Goal: Task Accomplishment & Management: Use online tool/utility

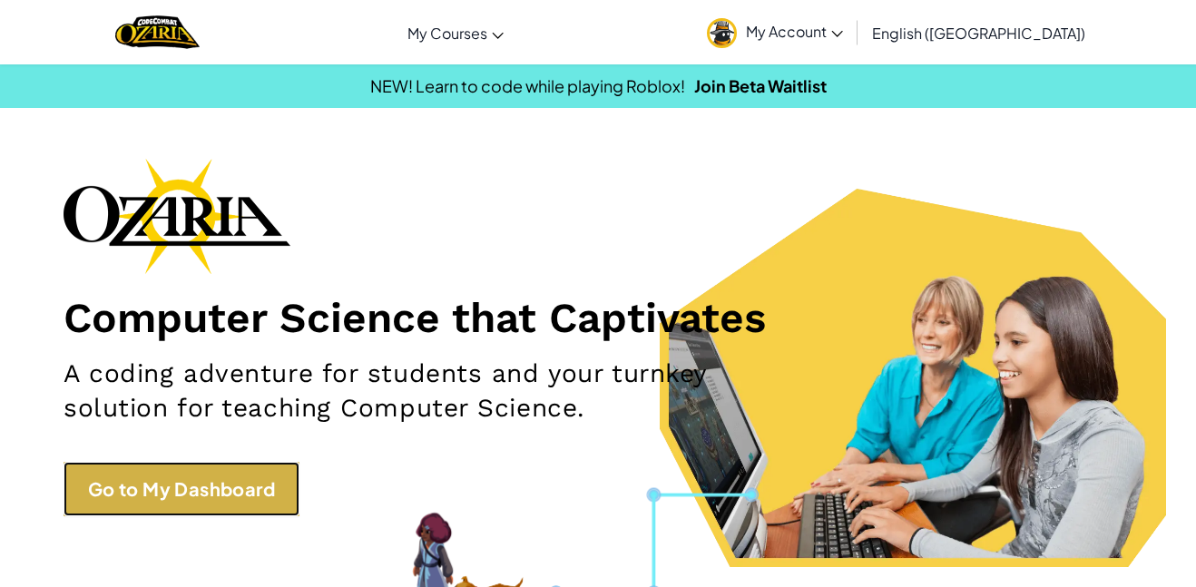
click at [140, 503] on link "Go to My Dashboard" at bounding box center [182, 489] width 236 height 54
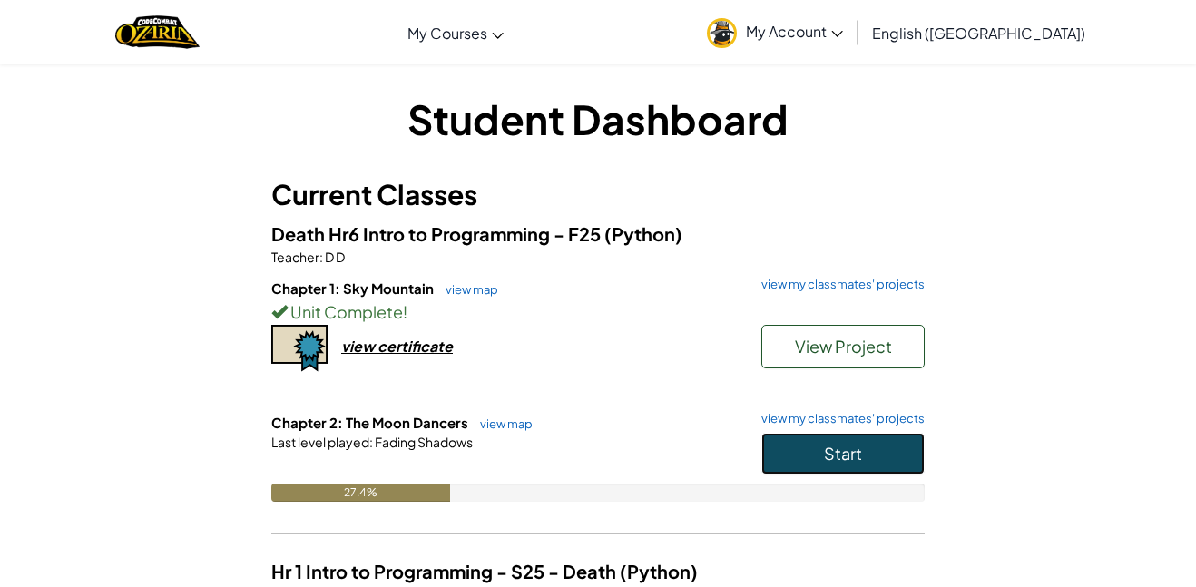
click at [811, 453] on button "Start" at bounding box center [842, 454] width 163 height 42
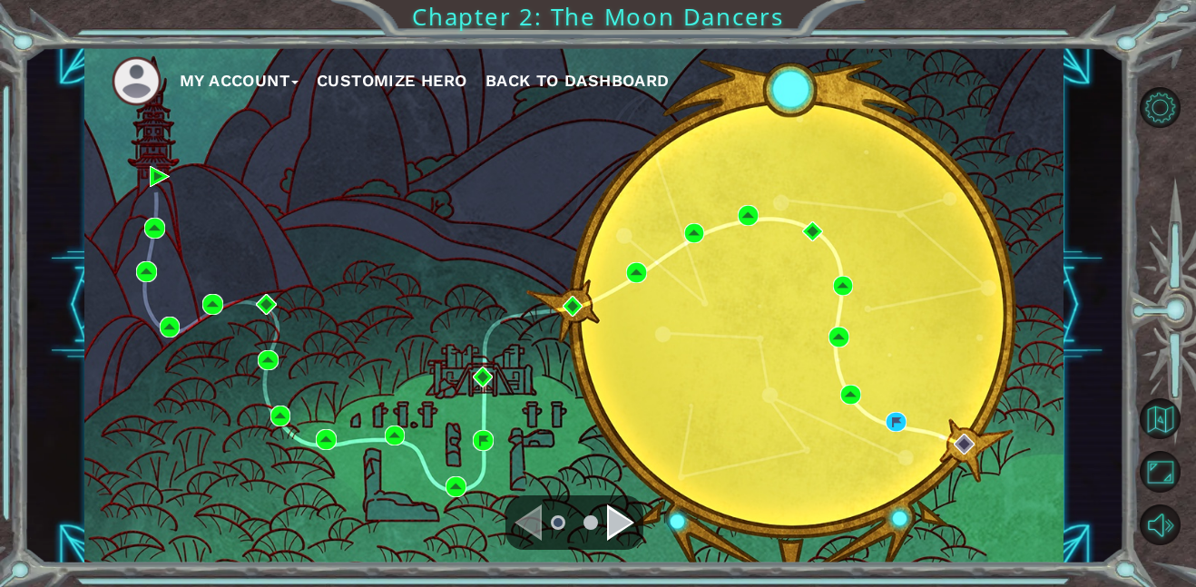
click at [907, 425] on div "My Account Customize Hero Back to Dashboard" at bounding box center [573, 305] width 979 height 516
click at [898, 423] on img at bounding box center [895, 422] width 21 height 21
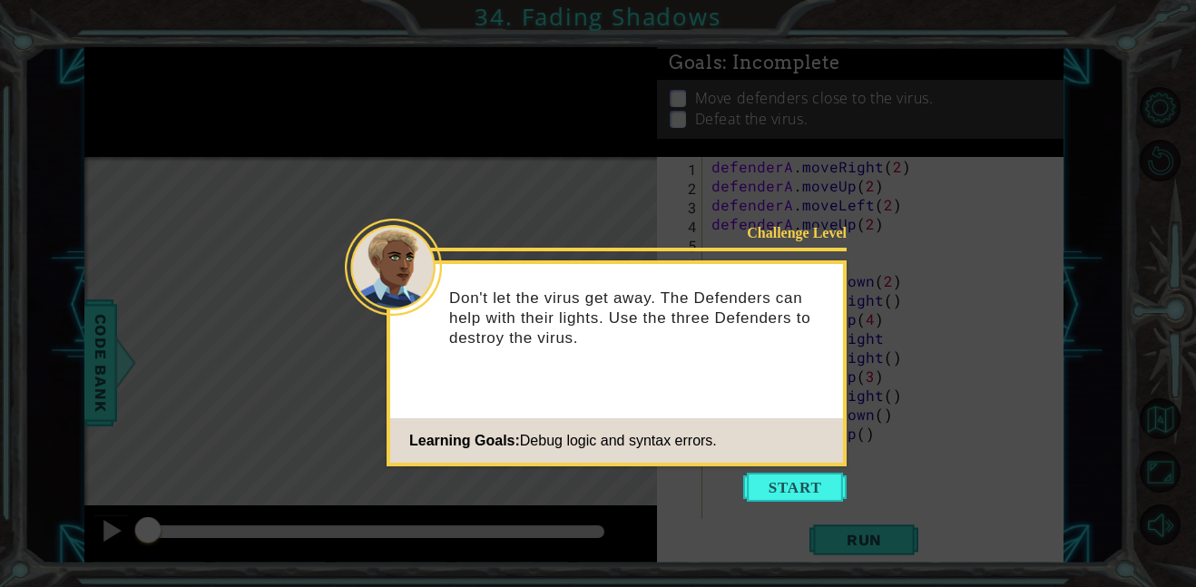
click at [812, 468] on icon at bounding box center [598, 293] width 1196 height 587
click at [818, 482] on button "Start" at bounding box center [794, 487] width 103 height 29
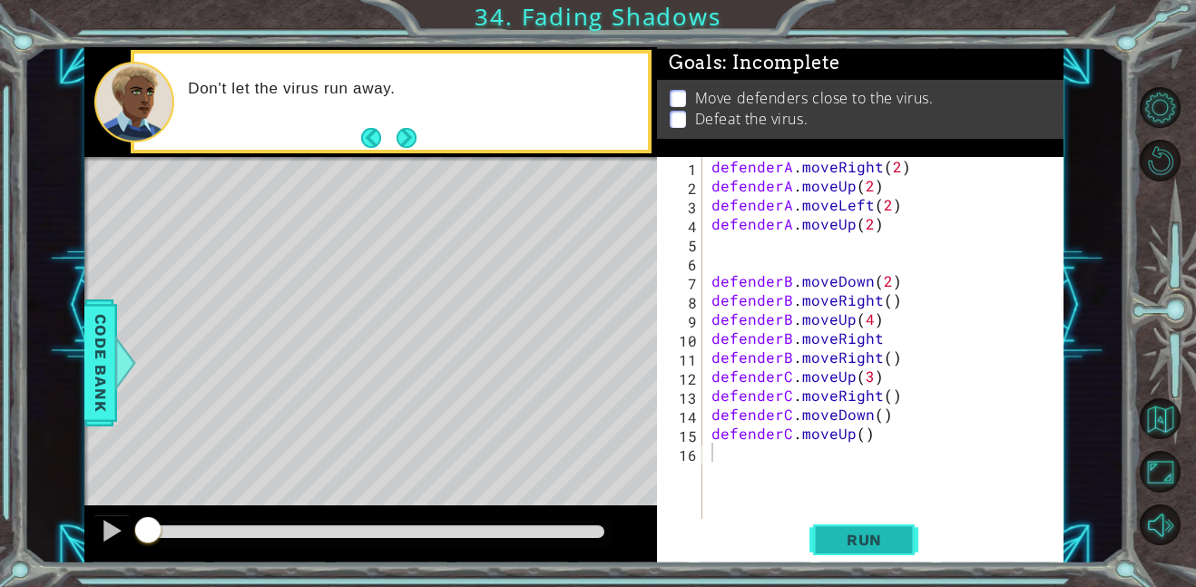
click at [856, 520] on button "Run" at bounding box center [863, 539] width 109 height 41
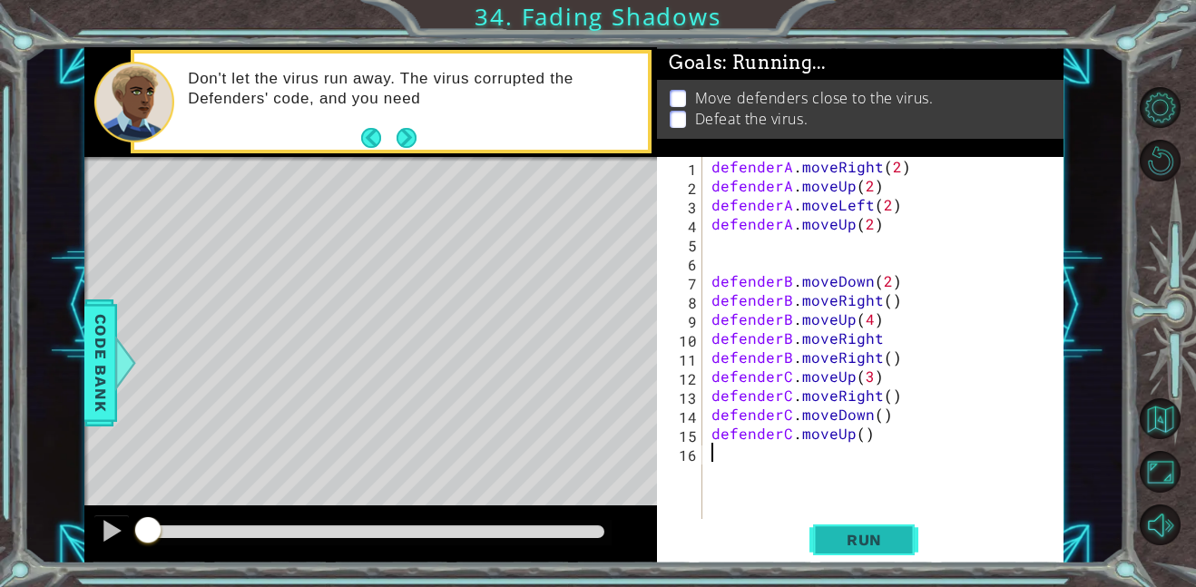
click at [853, 542] on span "Run" at bounding box center [864, 540] width 72 height 18
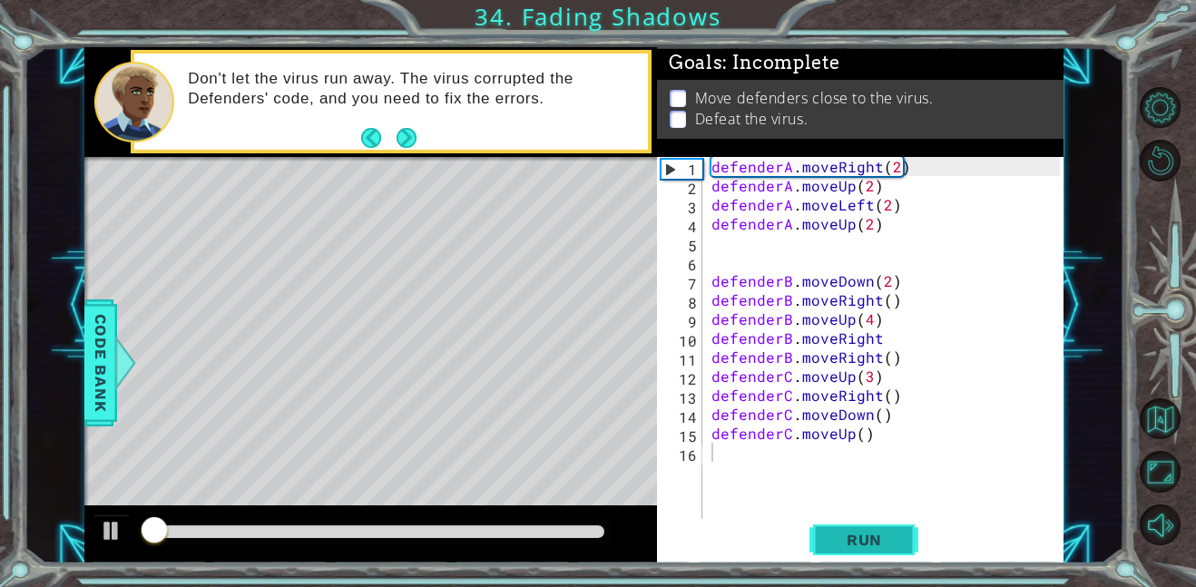
click at [853, 542] on span "Run" at bounding box center [864, 540] width 72 height 18
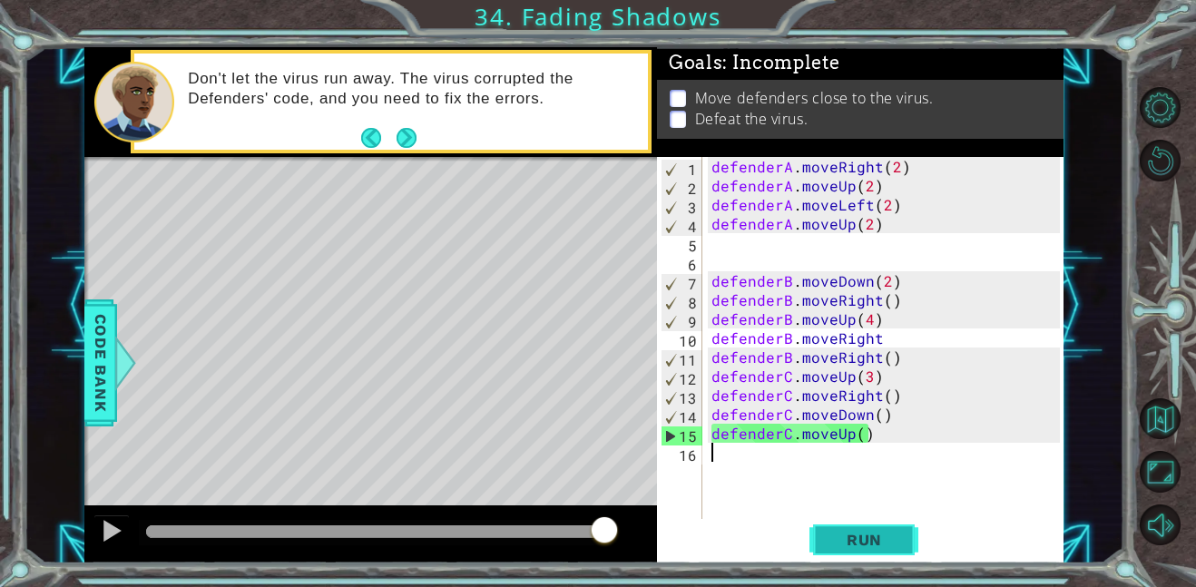
click at [844, 538] on span "Run" at bounding box center [864, 540] width 72 height 18
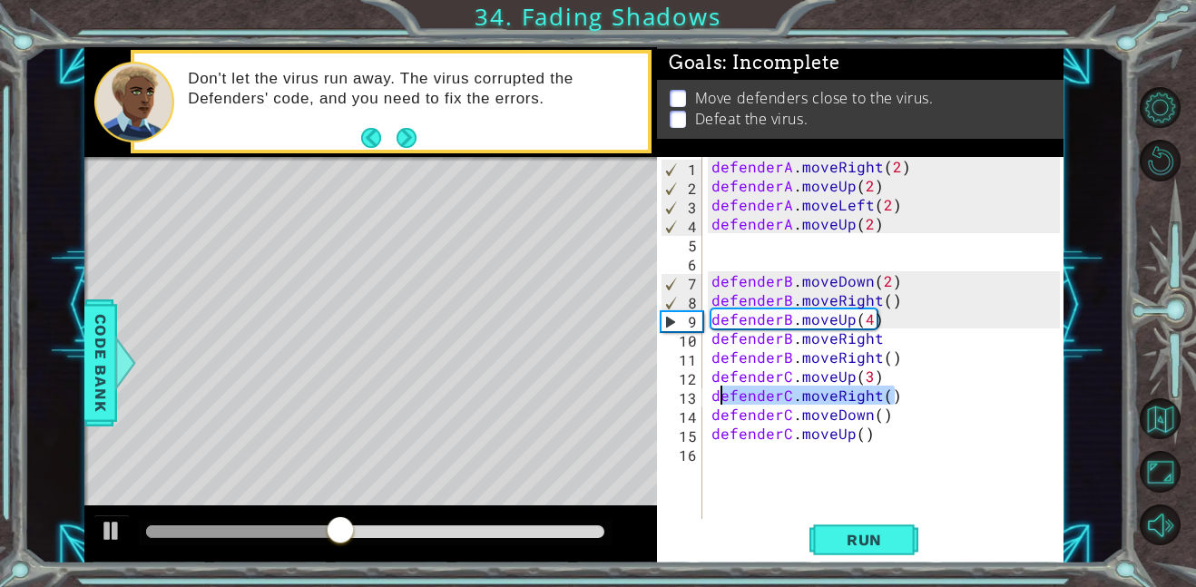
drag, startPoint x: 899, startPoint y: 394, endPoint x: 716, endPoint y: 398, distance: 183.3
click at [716, 398] on div "defenderA . moveRight ( 2 ) defenderA . moveUp ( 2 ) defenderA . moveLeft ( 2 )…" at bounding box center [888, 357] width 361 height 400
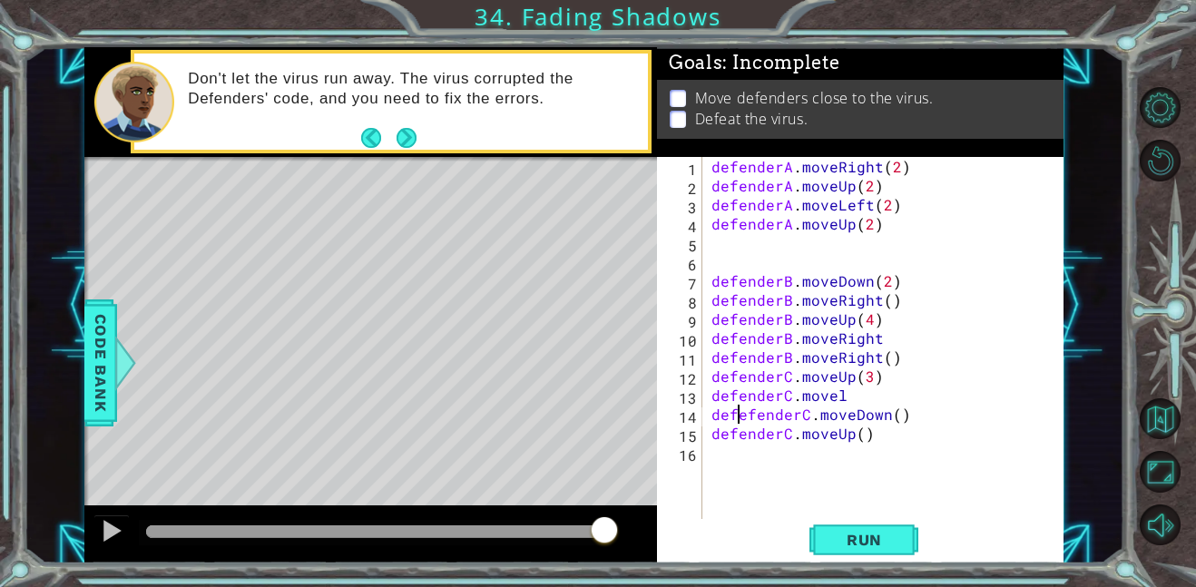
scroll to position [0, 2]
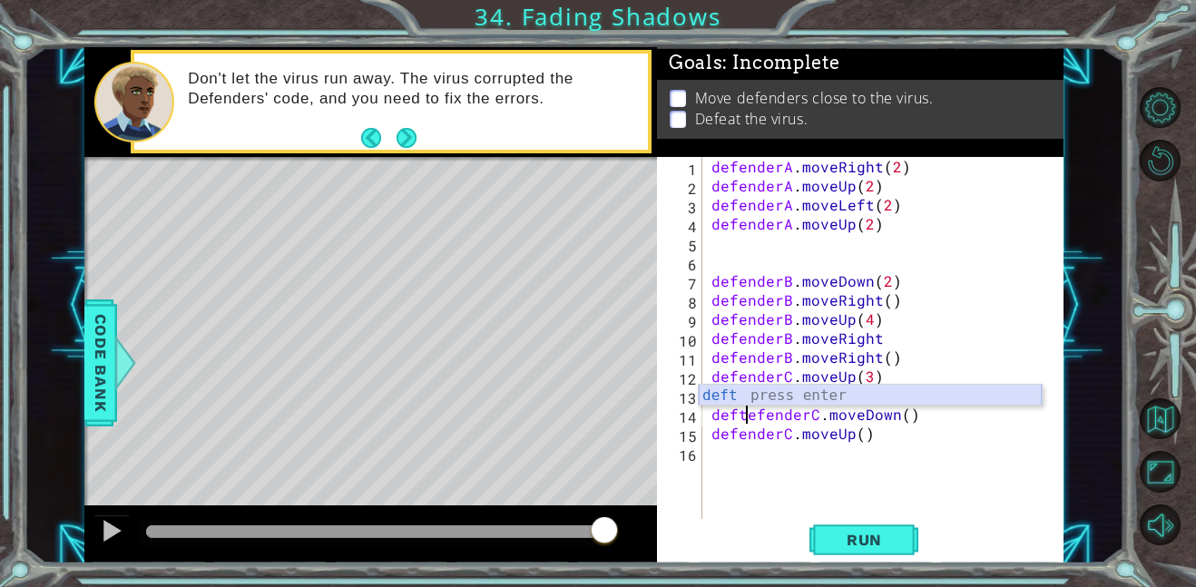
click at [812, 390] on div "deft press enter" at bounding box center [870, 417] width 343 height 65
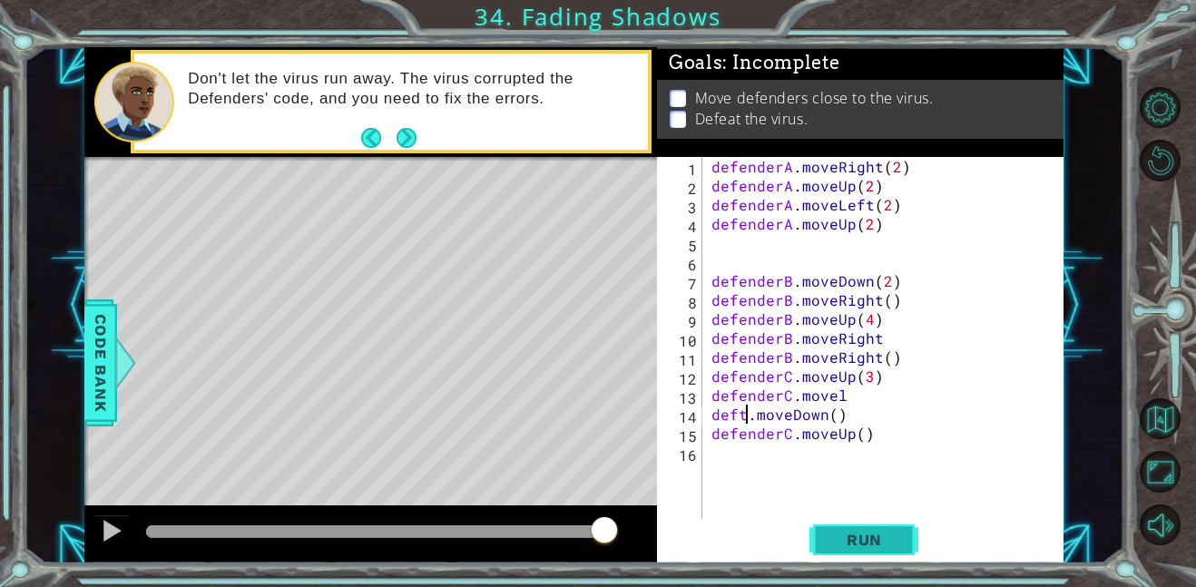
type textarea "deft.moveDown()"
click at [870, 534] on span "Run" at bounding box center [864, 540] width 72 height 18
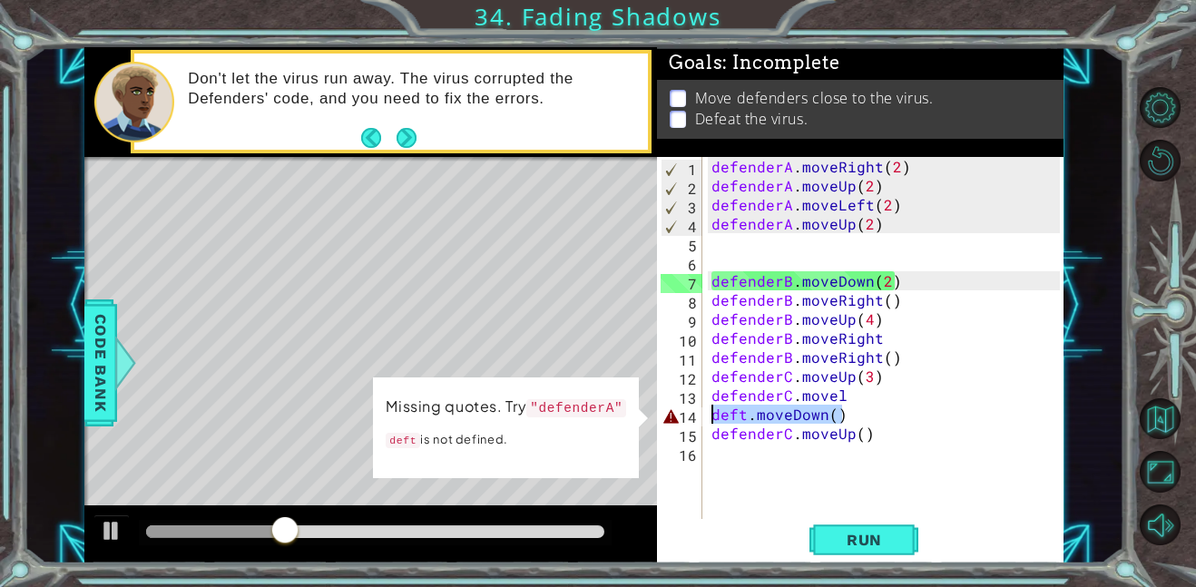
drag, startPoint x: 842, startPoint y: 414, endPoint x: 689, endPoint y: 417, distance: 152.4
click at [689, 417] on div "deft.moveDown() 1 2 3 4 5 6 7 8 9 10 11 12 13 14 15 16 defenderA . moveRight ( …" at bounding box center [858, 338] width 403 height 362
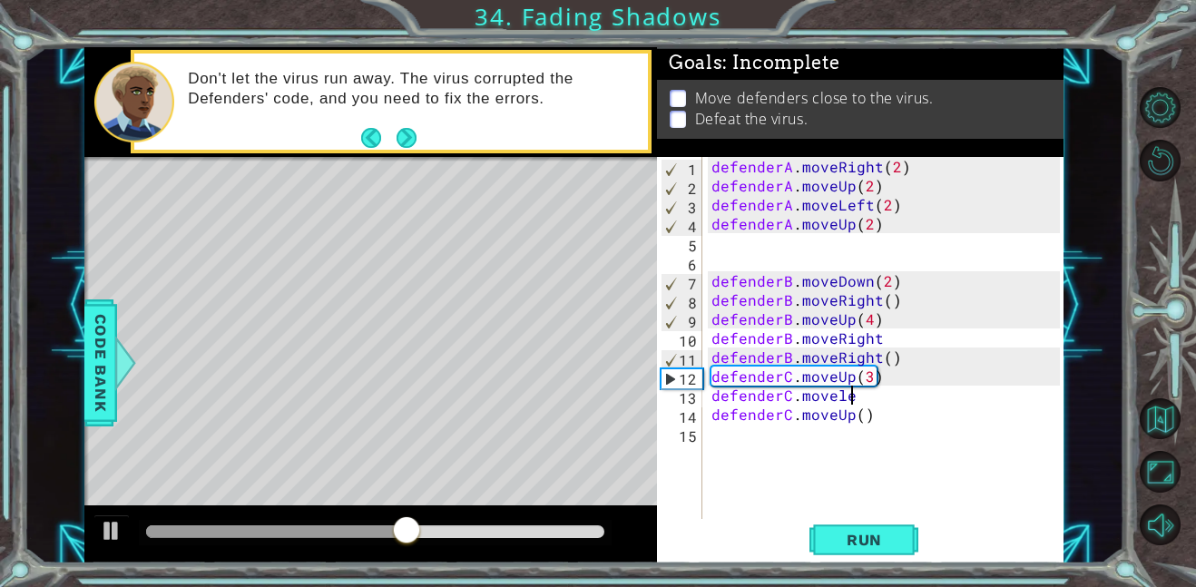
scroll to position [0, 8]
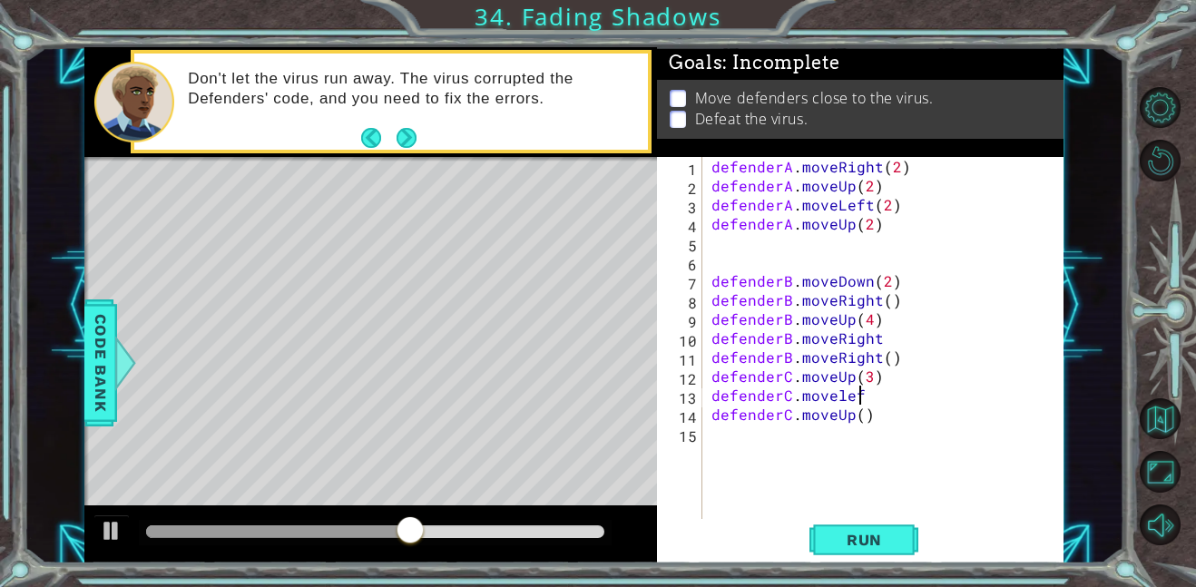
type textarea "defenderC.moveleft"
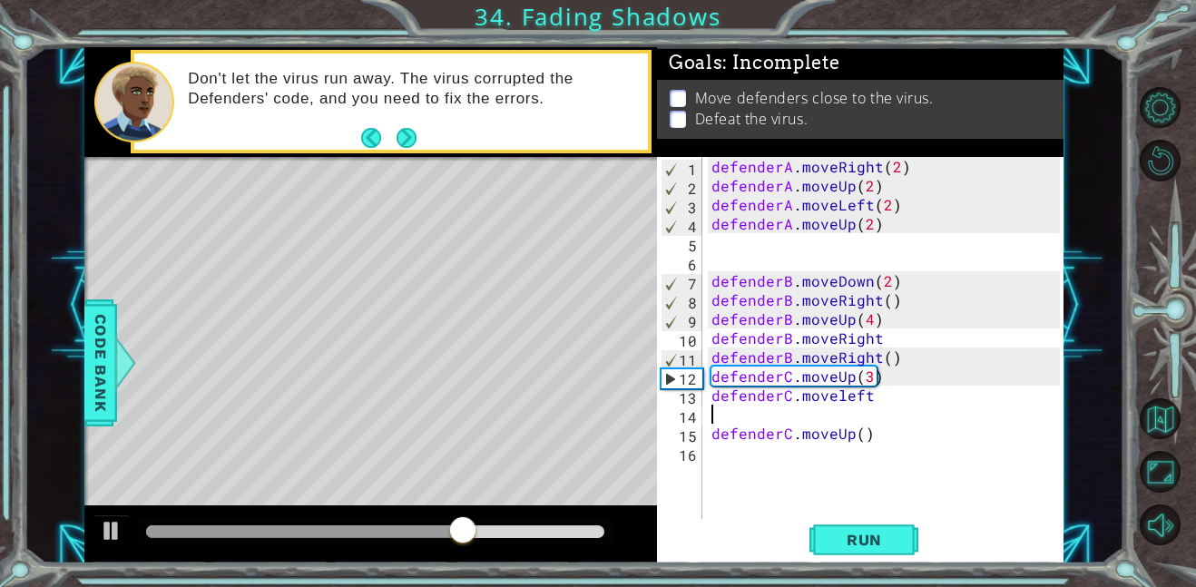
scroll to position [0, 0]
click at [884, 546] on span "Run" at bounding box center [864, 540] width 72 height 18
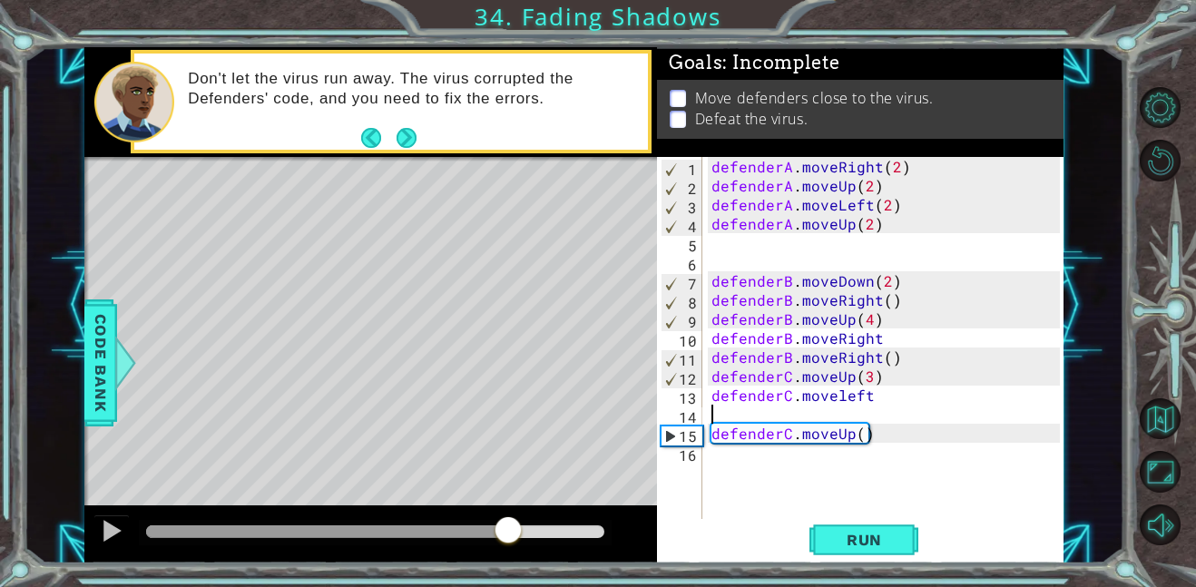
click at [509, 535] on div at bounding box center [375, 531] width 458 height 13
click at [879, 542] on span "Run" at bounding box center [864, 540] width 72 height 18
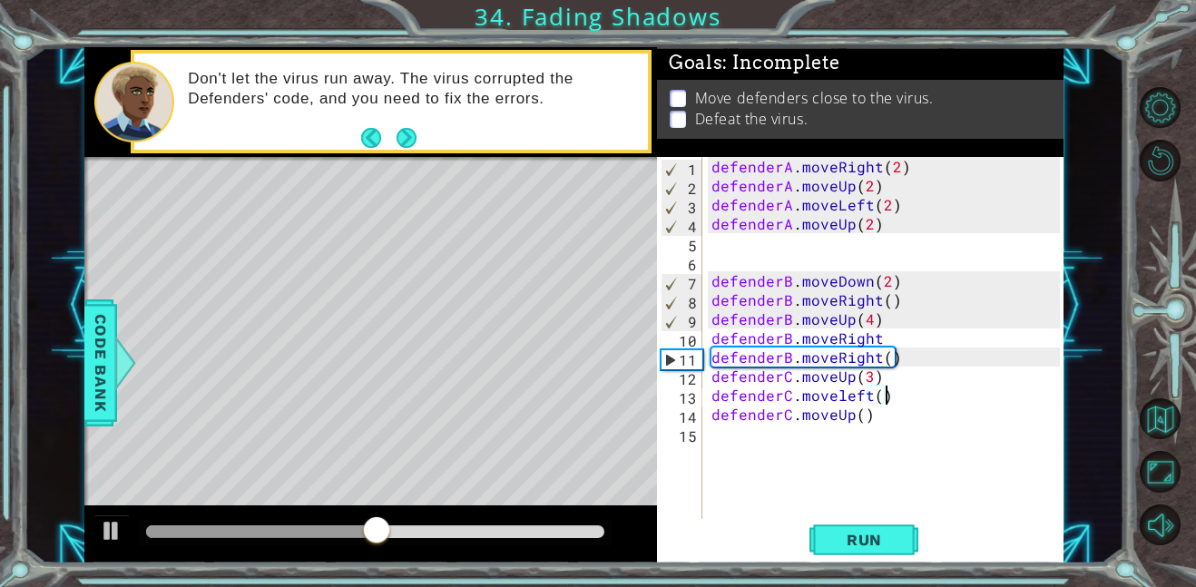
scroll to position [0, 10]
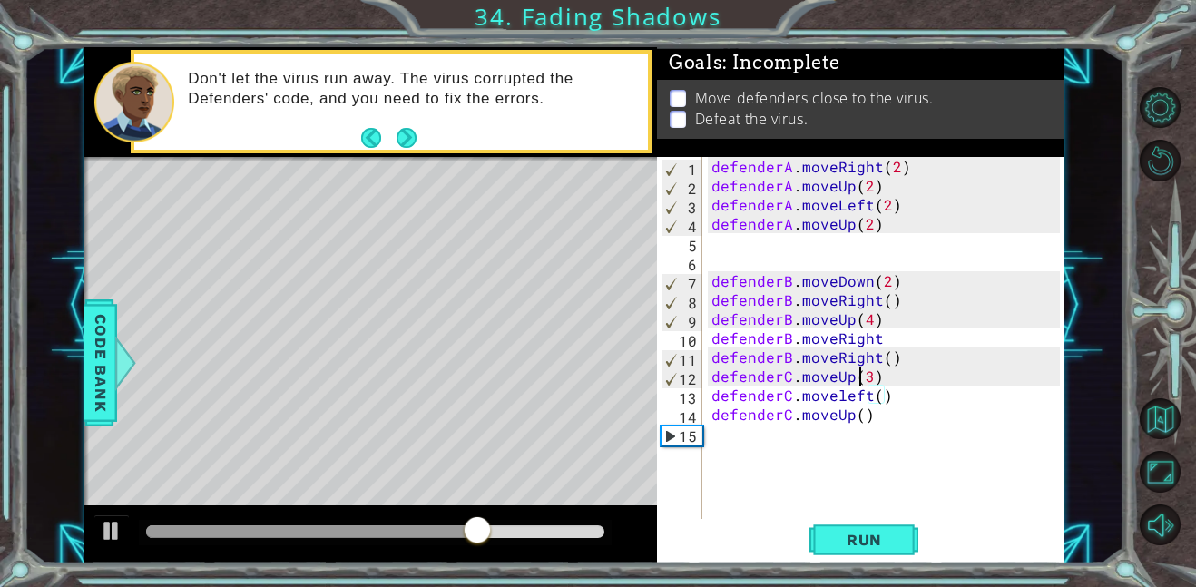
click at [863, 377] on div "defenderA . moveRight ( 2 ) defenderA . moveUp ( 2 ) defenderA . moveLeft ( 2 )…" at bounding box center [888, 357] width 361 height 400
click at [873, 378] on div "defenderA . moveRight ( 2 ) defenderA . moveUp ( 2 ) defenderA . moveLeft ( 2 )…" at bounding box center [888, 357] width 361 height 400
click at [866, 379] on div "defenderA . moveRight ( 2 ) defenderA . moveUp ( 2 ) defenderA . moveLeft ( 2 )…" at bounding box center [888, 357] width 361 height 400
type textarea "defenderC.moveUp(2)"
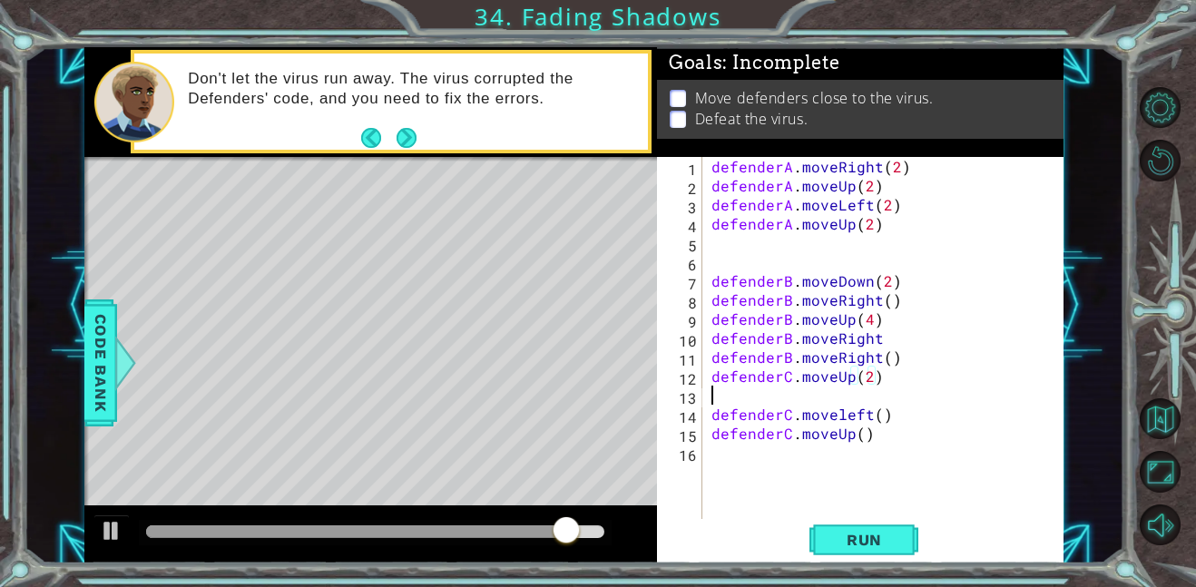
scroll to position [0, 0]
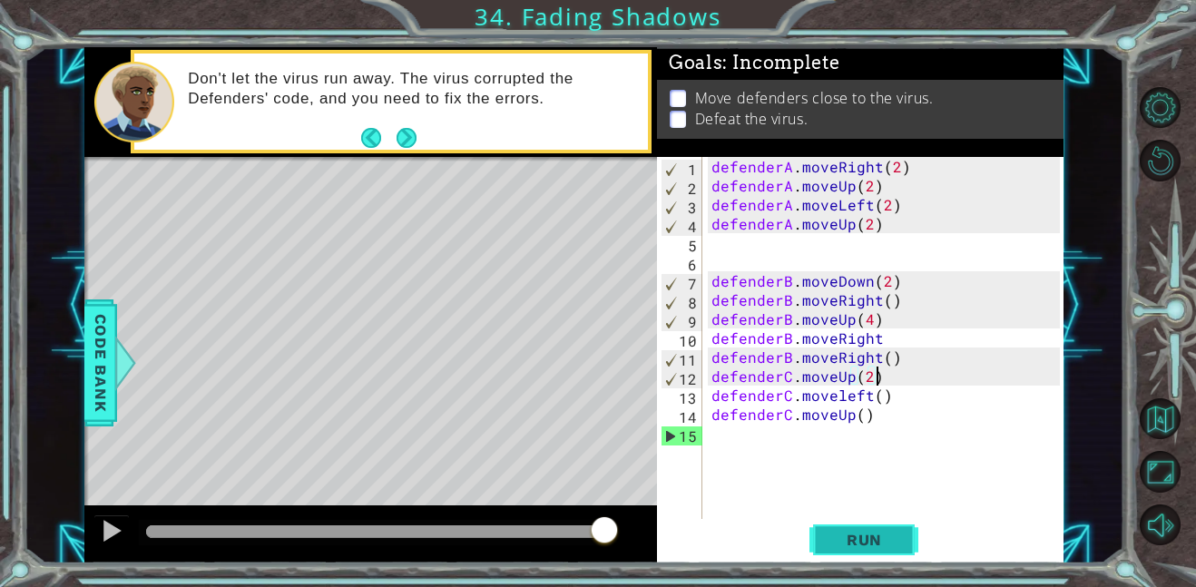
click at [824, 546] on button "Run" at bounding box center [863, 539] width 109 height 41
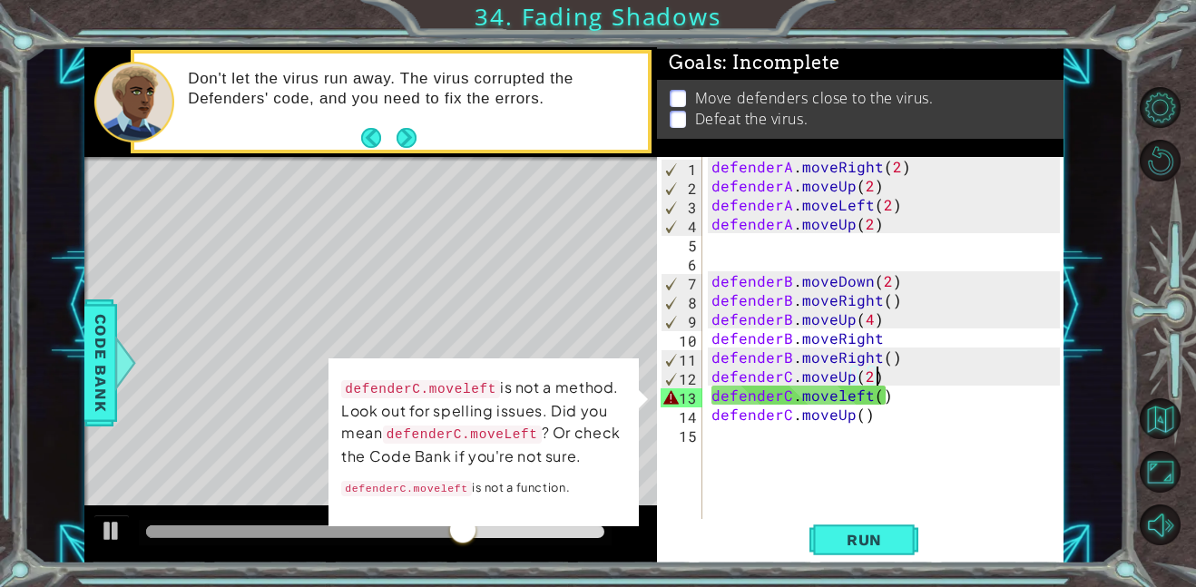
click at [887, 400] on div "defenderA . moveRight ( 2 ) defenderA . moveUp ( 2 ) defenderA . moveLeft ( 2 )…" at bounding box center [888, 357] width 361 height 400
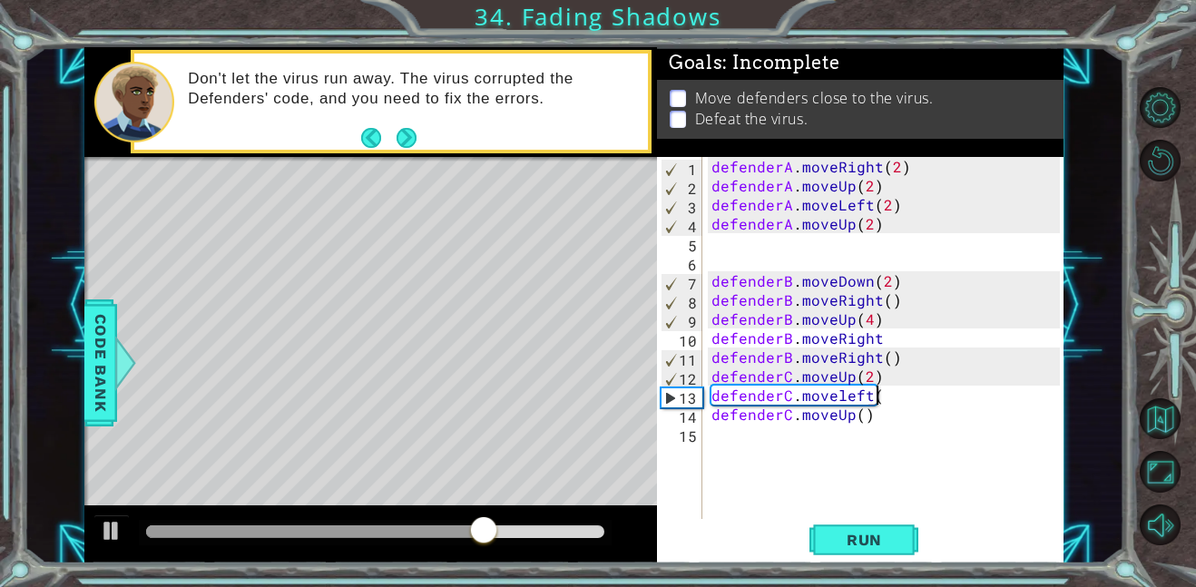
type textarea "defenderC.moveleft"
click at [897, 533] on span "Run" at bounding box center [864, 540] width 72 height 18
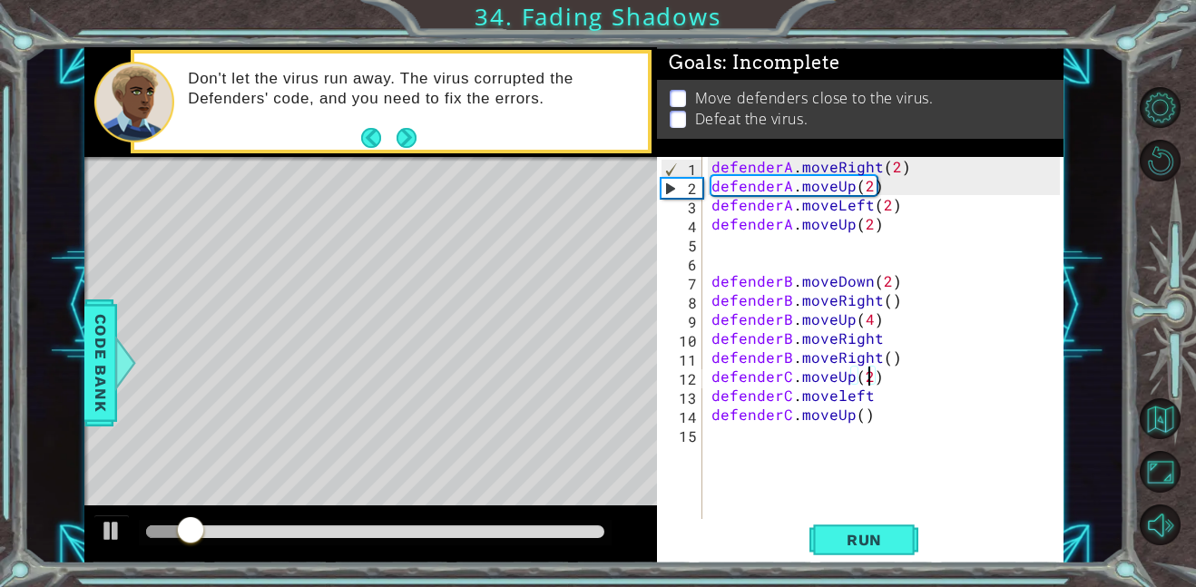
click at [865, 381] on div "defenderA . moveRight ( 2 ) defenderA . moveUp ( 2 ) defenderA . moveLeft ( 2 )…" at bounding box center [888, 357] width 361 height 400
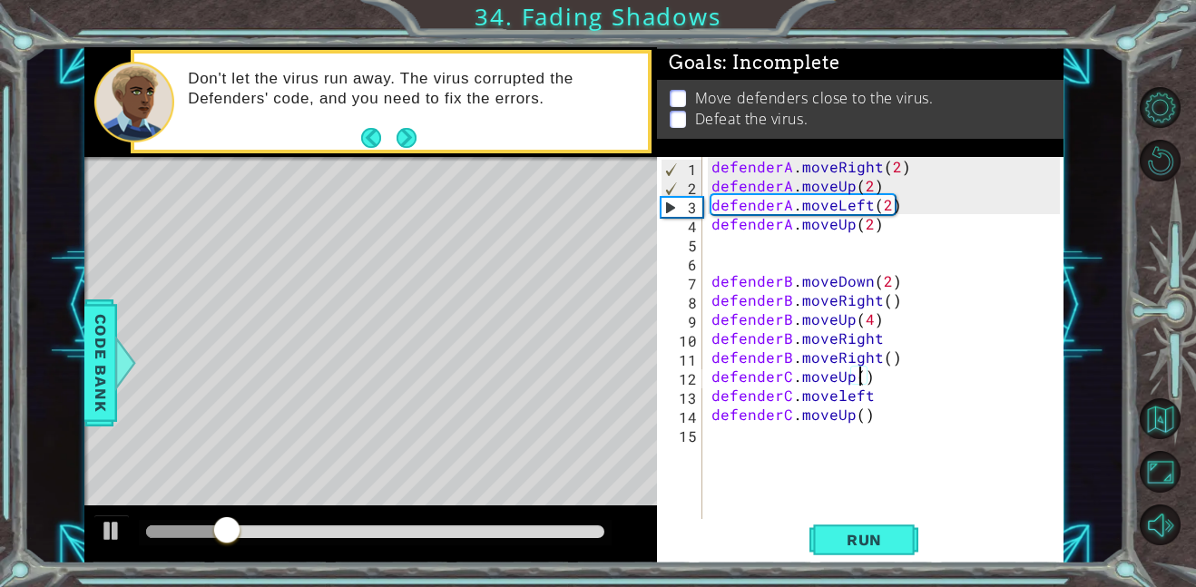
type textarea "defenderC.moveUp(3)"
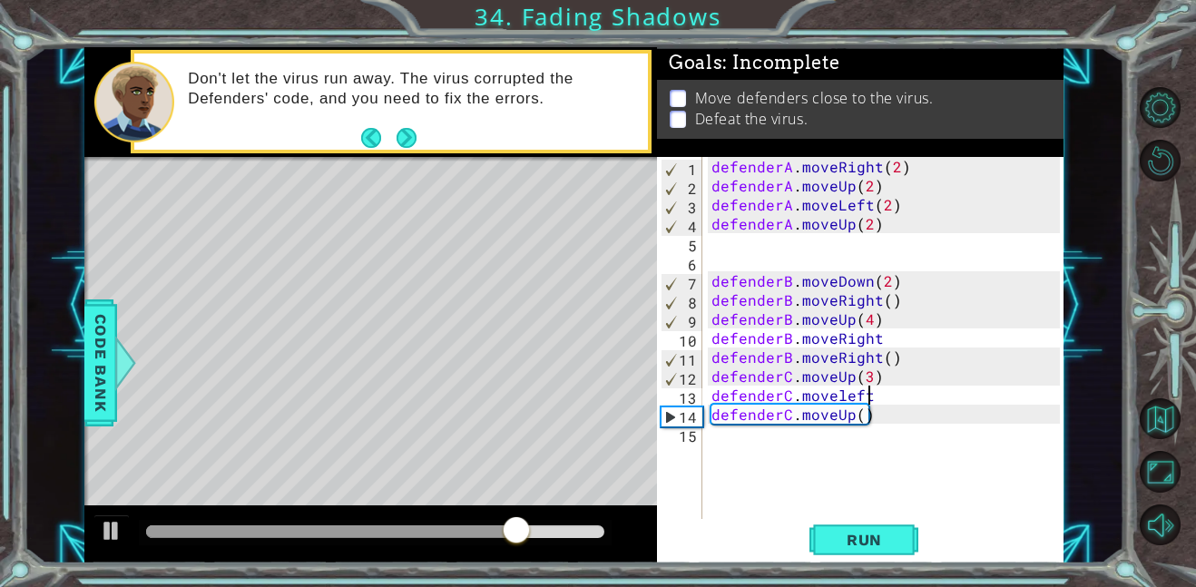
click at [874, 402] on div "defenderA . moveRight ( 2 ) defenderA . moveUp ( 2 ) defenderA . moveLeft ( 2 )…" at bounding box center [888, 357] width 361 height 400
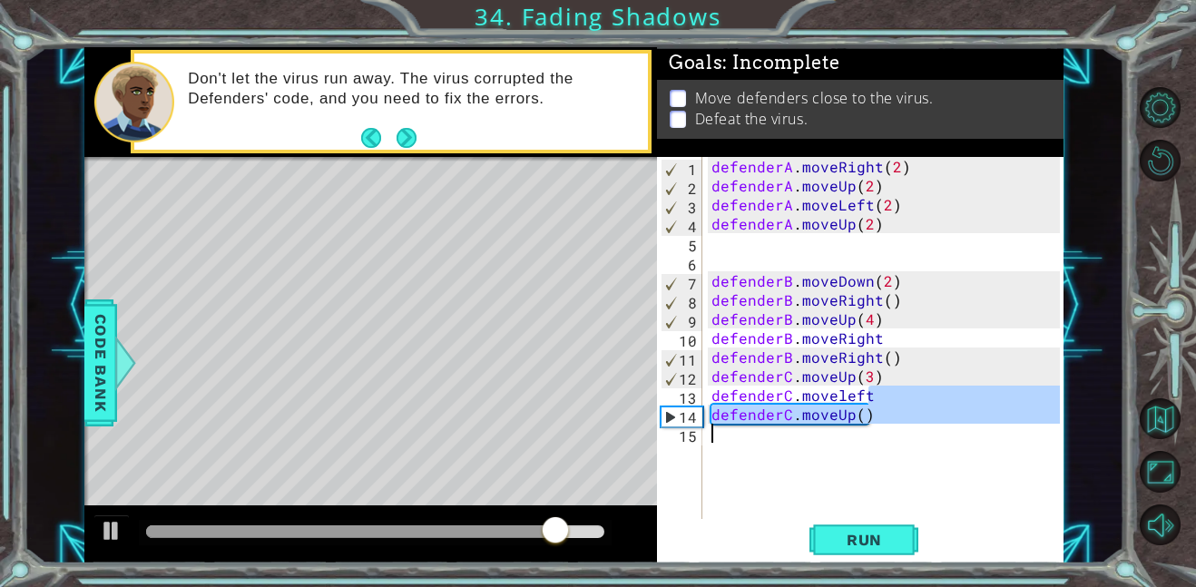
drag, startPoint x: 872, startPoint y: 401, endPoint x: 682, endPoint y: 430, distance: 191.8
click at [682, 430] on div "defenderC.moveleft 1 2 3 4 5 6 7 8 9 10 11 12 13 14 15 defenderA . moveRight ( …" at bounding box center [858, 338] width 403 height 362
type textarea "defenderC.moveUp()"
click at [753, 464] on div "defenderA . moveRight ( 2 ) defenderA . moveUp ( 2 ) defenderA . moveLeft ( 2 )…" at bounding box center [884, 338] width 352 height 362
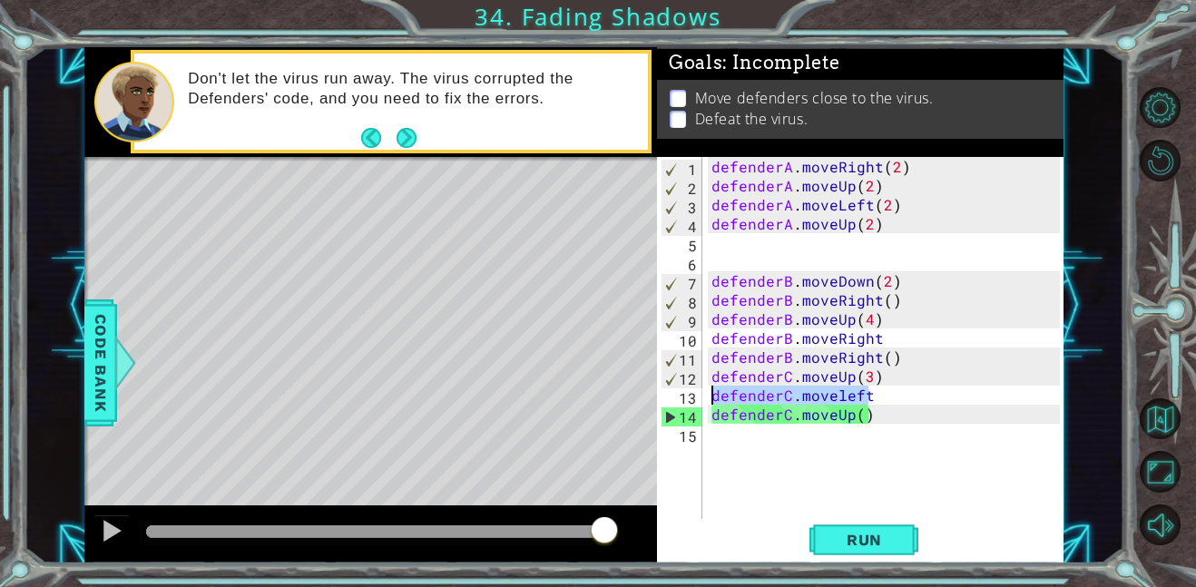
drag, startPoint x: 873, startPoint y: 394, endPoint x: 714, endPoint y: 400, distance: 158.9
click at [714, 400] on div "defenderA . moveRight ( 2 ) defenderA . moveUp ( 2 ) defenderA . moveLeft ( 2 )…" at bounding box center [888, 357] width 361 height 400
type textarea "defenderC.moveleft"
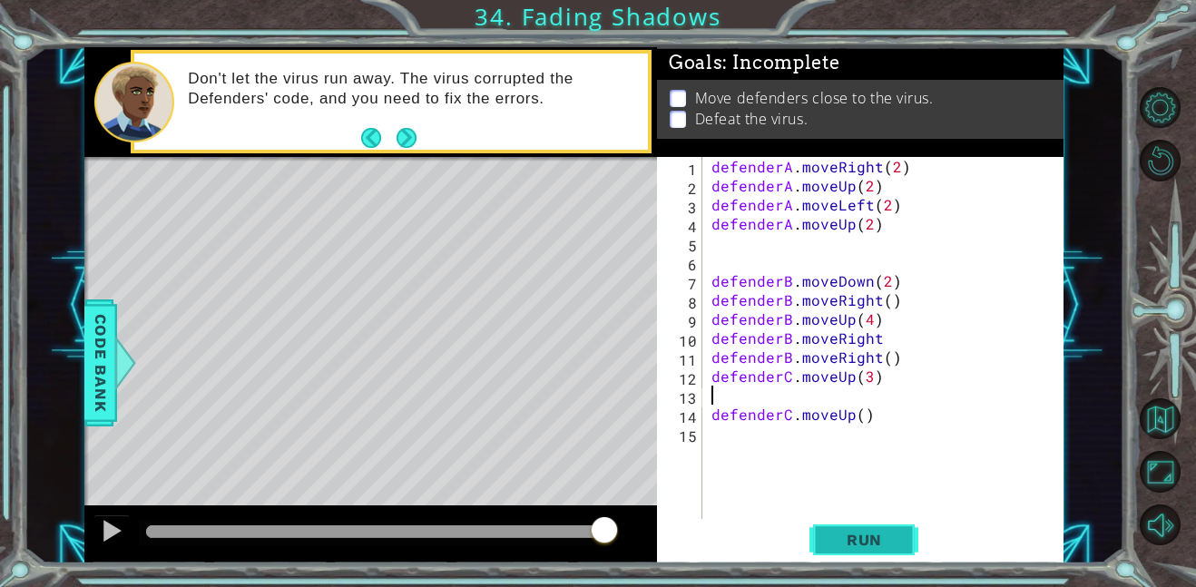
click at [831, 546] on span "Run" at bounding box center [864, 540] width 72 height 18
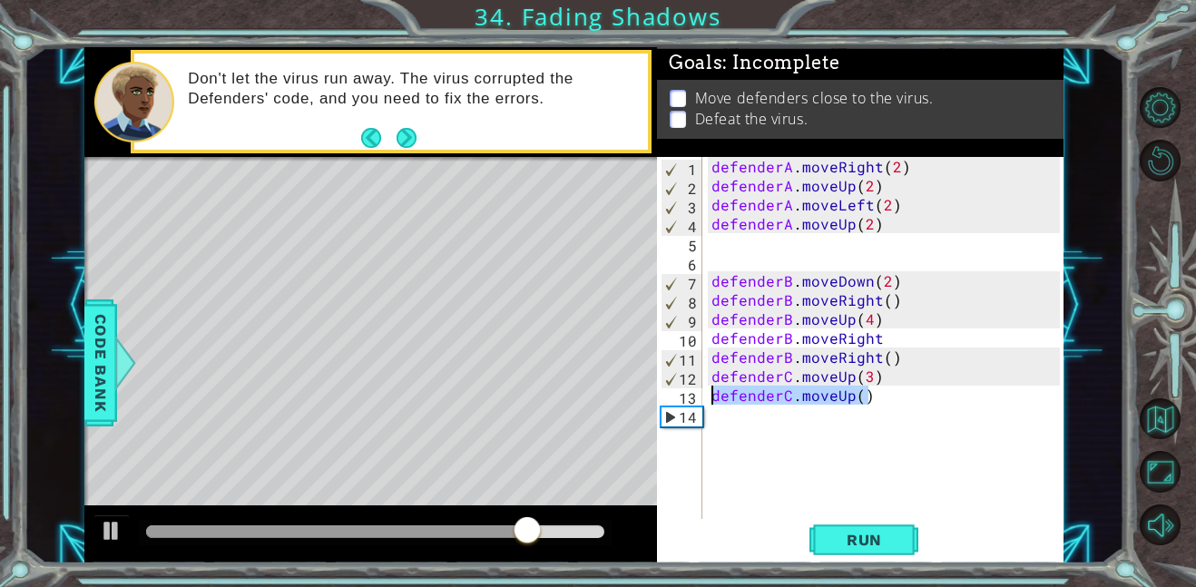
drag, startPoint x: 867, startPoint y: 396, endPoint x: 712, endPoint y: 398, distance: 155.1
click at [712, 398] on div "defenderA . moveRight ( 2 ) defenderA . moveUp ( 2 ) defenderA . moveLeft ( 2 )…" at bounding box center [888, 357] width 361 height 400
type textarea "defenderC.moveUp()"
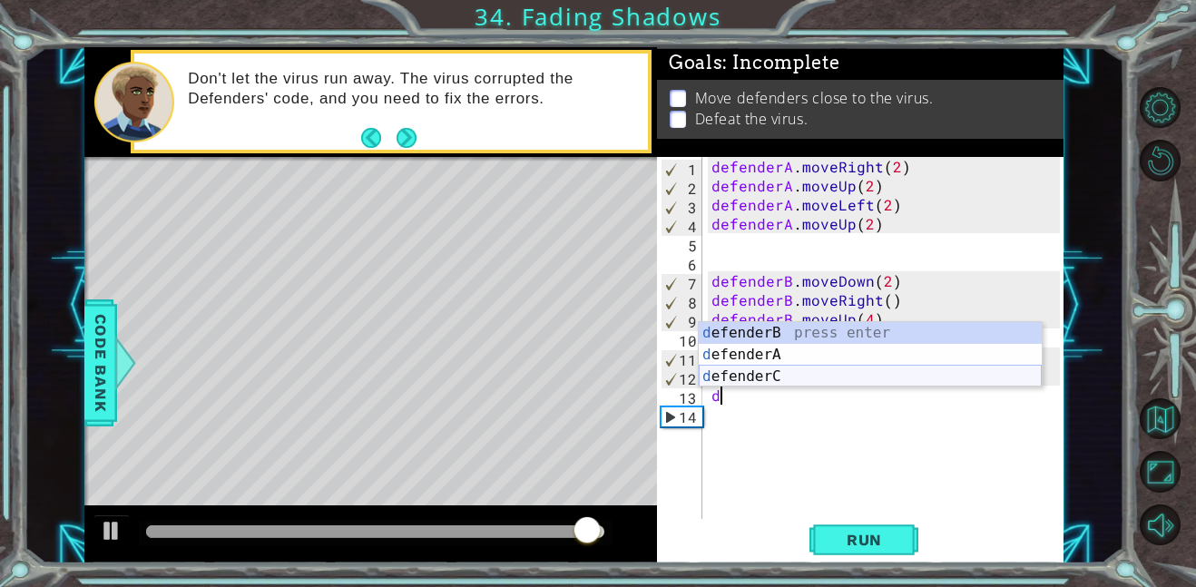
click at [790, 381] on div "d efenderB press enter d efenderA press enter d efenderC press enter" at bounding box center [870, 376] width 343 height 109
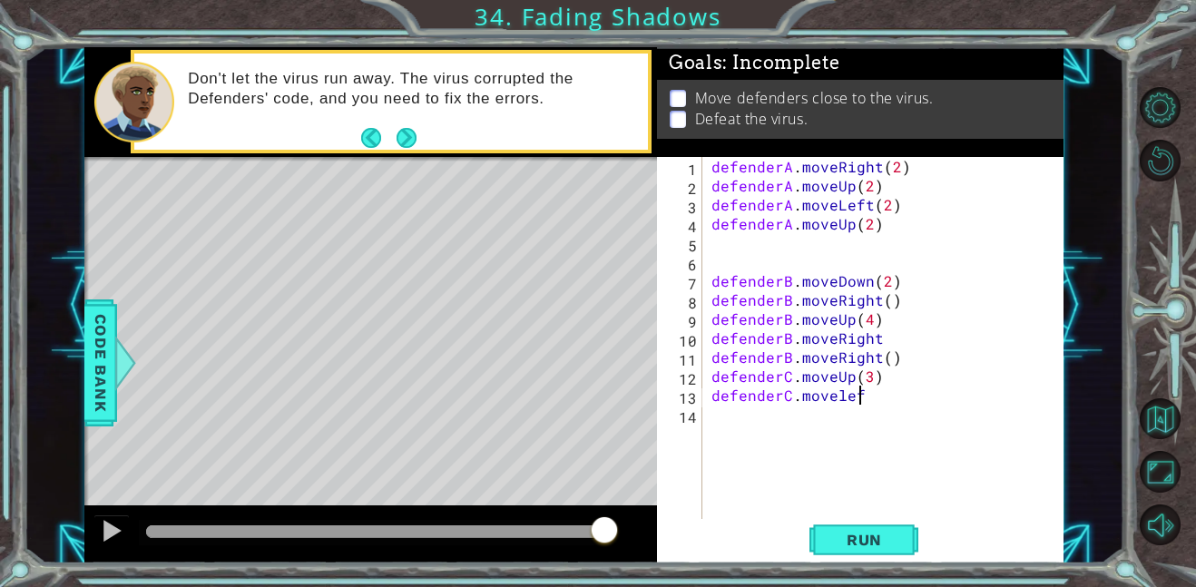
scroll to position [0, 8]
type textarea "defenderC.moveleft"
click at [893, 535] on span "Run" at bounding box center [864, 540] width 72 height 18
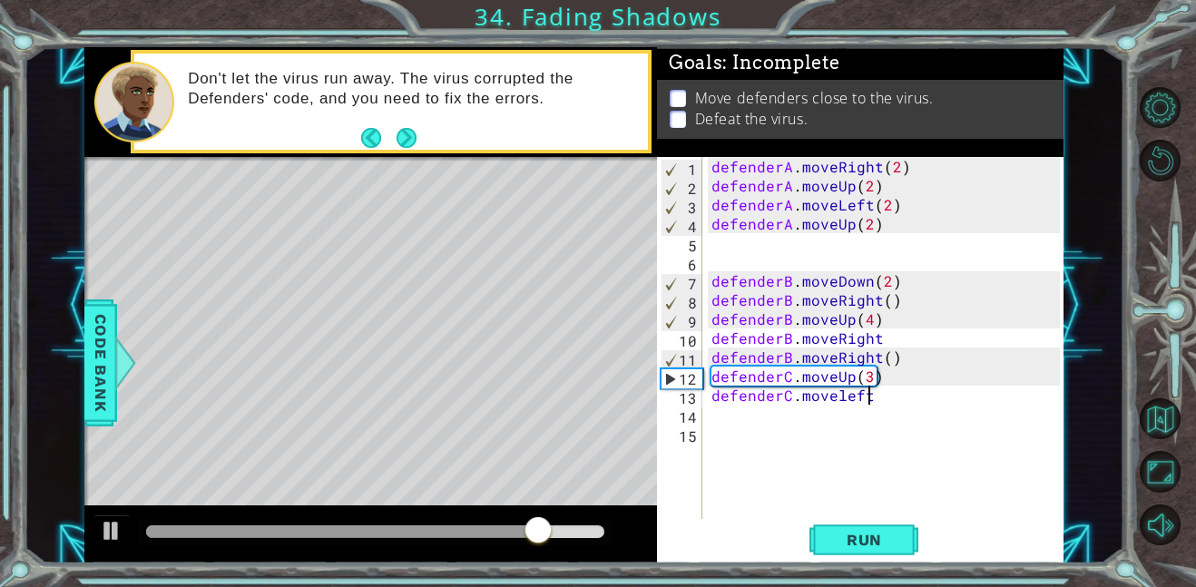
click at [872, 397] on div "defenderA . moveRight ( 2 ) defenderA . moveUp ( 2 ) defenderA . moveLeft ( 2 )…" at bounding box center [888, 357] width 361 height 400
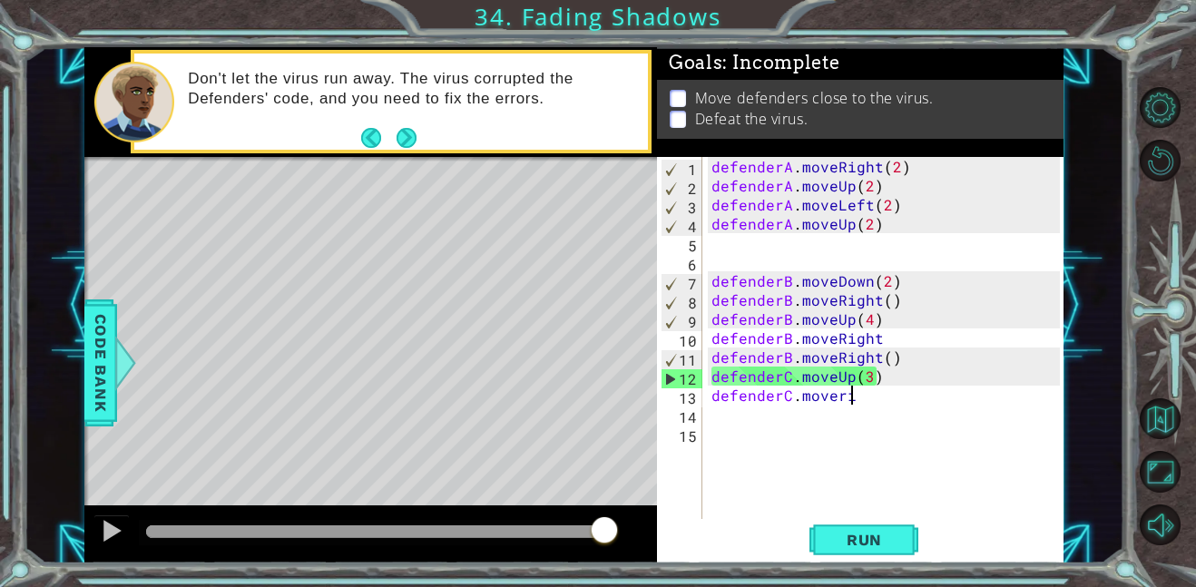
scroll to position [0, 8]
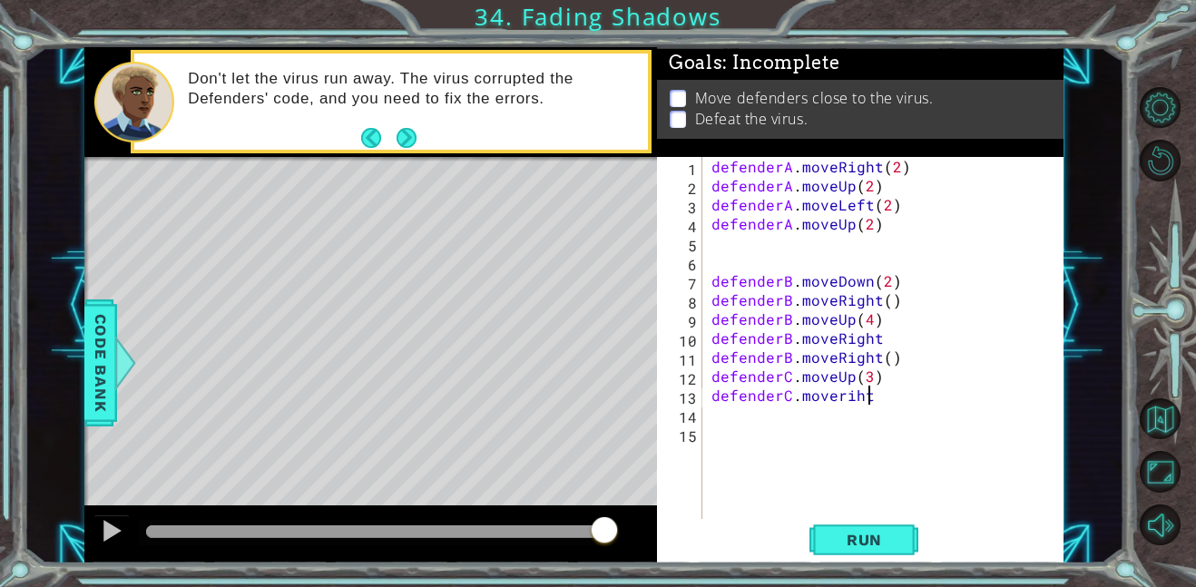
click at [854, 398] on div "defenderA . moveRight ( 2 ) defenderA . moveUp ( 2 ) defenderA . moveLeft ( 2 )…" at bounding box center [888, 357] width 361 height 400
type textarea "defenderC.moveright"
click at [899, 532] on span "Run" at bounding box center [864, 540] width 72 height 18
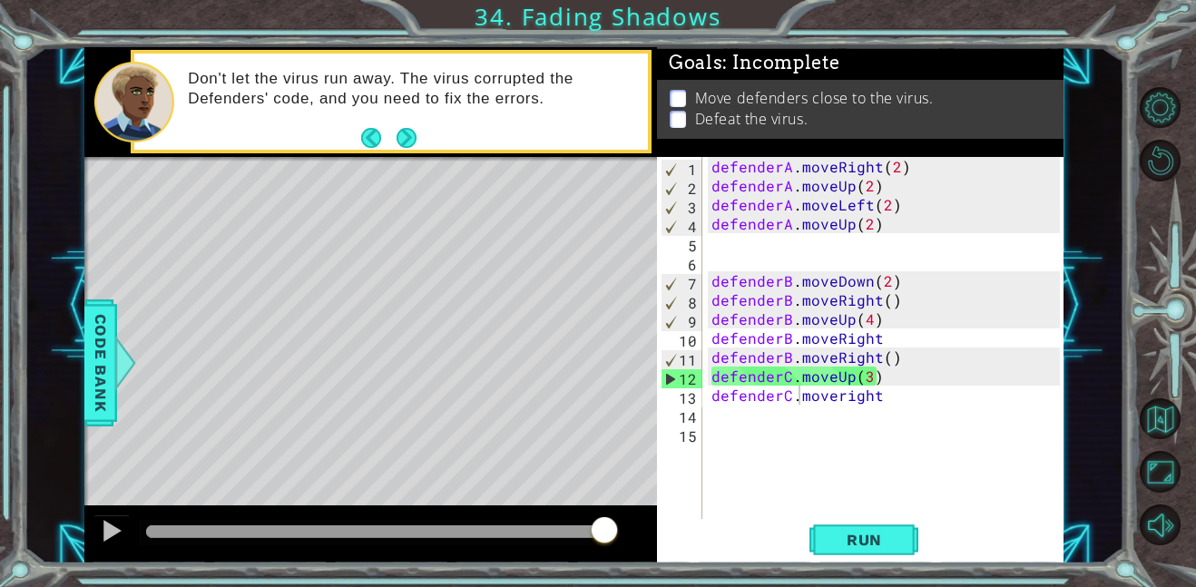
click at [531, 360] on div "Level Map" at bounding box center [503, 424] width 838 height 534
click at [751, 421] on div "defenderA . moveRight ( 2 ) defenderA . moveUp ( 2 ) defenderA . moveLeft ( 2 )…" at bounding box center [888, 357] width 361 height 400
drag, startPoint x: 885, startPoint y: 398, endPoint x: 960, endPoint y: 396, distance: 74.4
click at [960, 396] on div "defenderA . moveRight ( 2 ) defenderA . moveUp ( 2 ) defenderA . moveLeft ( 2 )…" at bounding box center [888, 357] width 361 height 400
drag, startPoint x: 887, startPoint y: 395, endPoint x: 837, endPoint y: 403, distance: 50.6
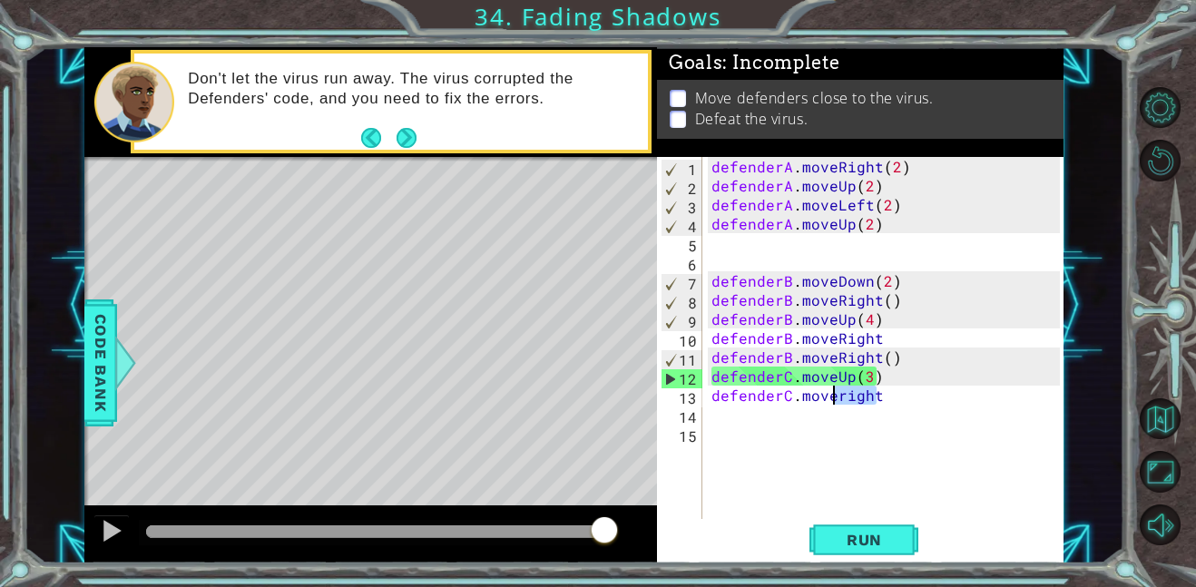
click at [837, 403] on div "defenderA . moveRight ( 2 ) defenderA . moveUp ( 2 ) defenderA . moveLeft ( 2 )…" at bounding box center [888, 357] width 361 height 400
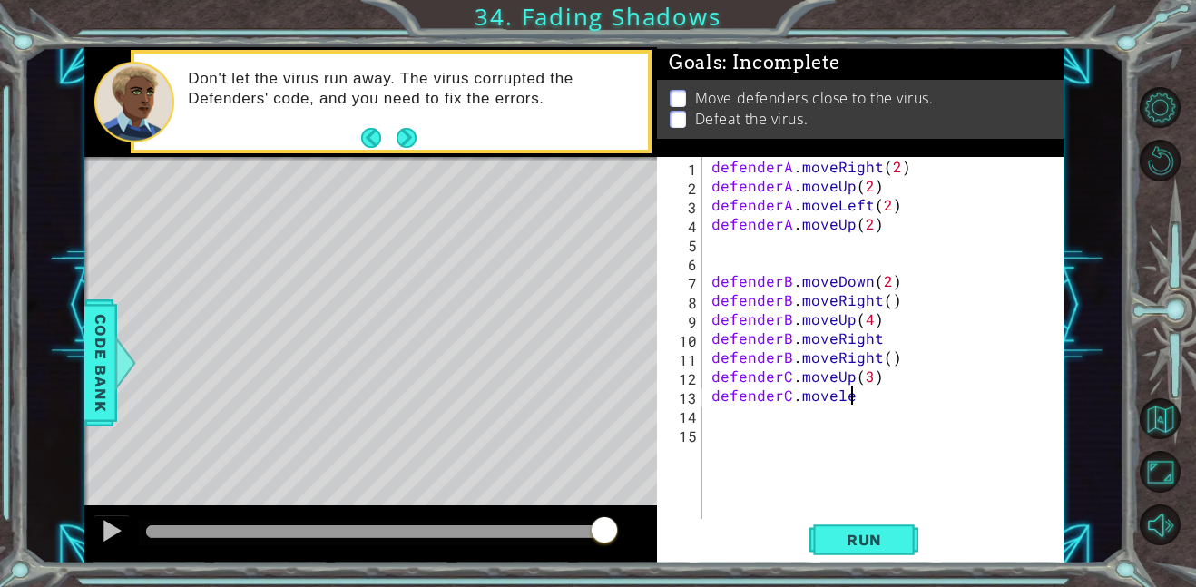
scroll to position [0, 8]
click at [841, 400] on div "defenderA . moveRight ( 2 ) defenderA . moveUp ( 2 ) defenderA . moveLeft ( 2 )…" at bounding box center [888, 357] width 361 height 400
click at [867, 543] on span "Run" at bounding box center [864, 540] width 72 height 18
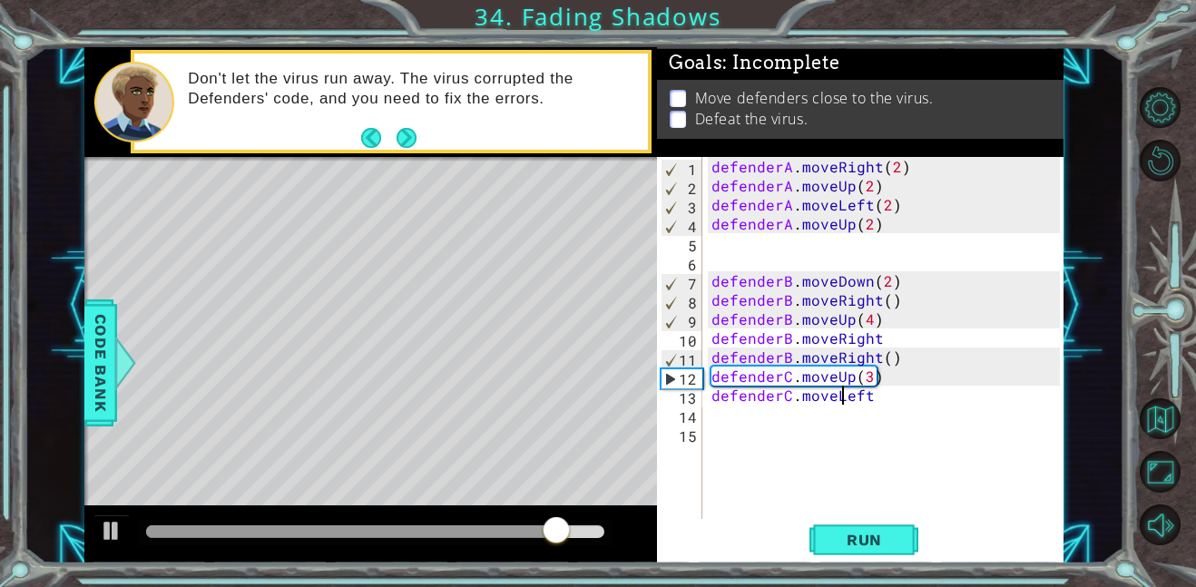
click at [922, 400] on div "defenderA . moveRight ( 2 ) defenderA . moveUp ( 2 ) defenderA . moveLeft ( 2 )…" at bounding box center [888, 357] width 361 height 400
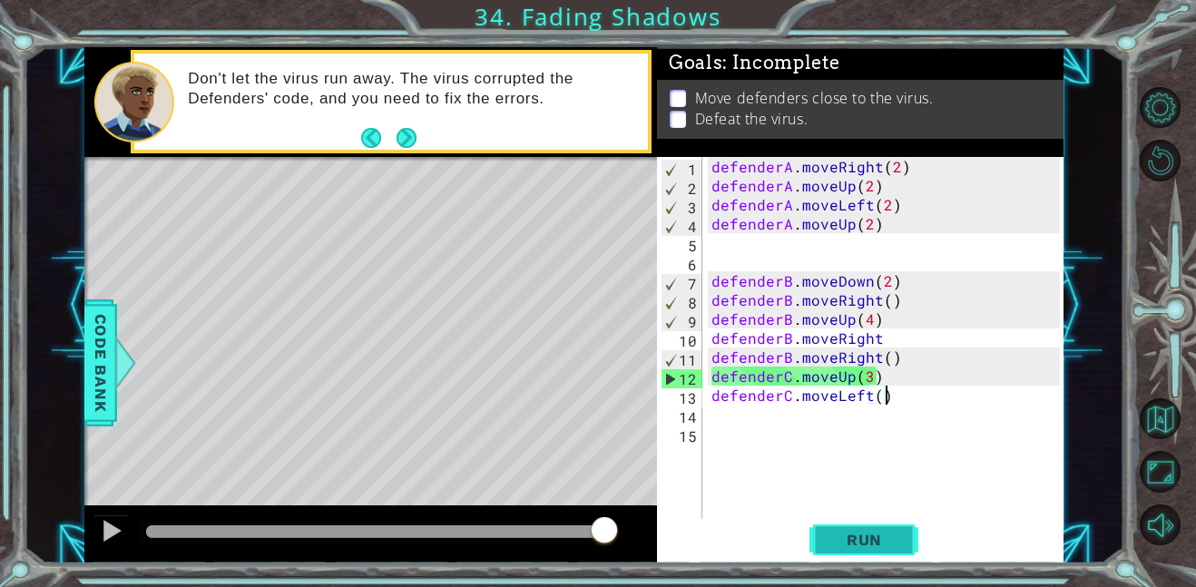
type textarea "defenderC.moveLeft()"
click at [868, 551] on button "Run" at bounding box center [863, 539] width 109 height 41
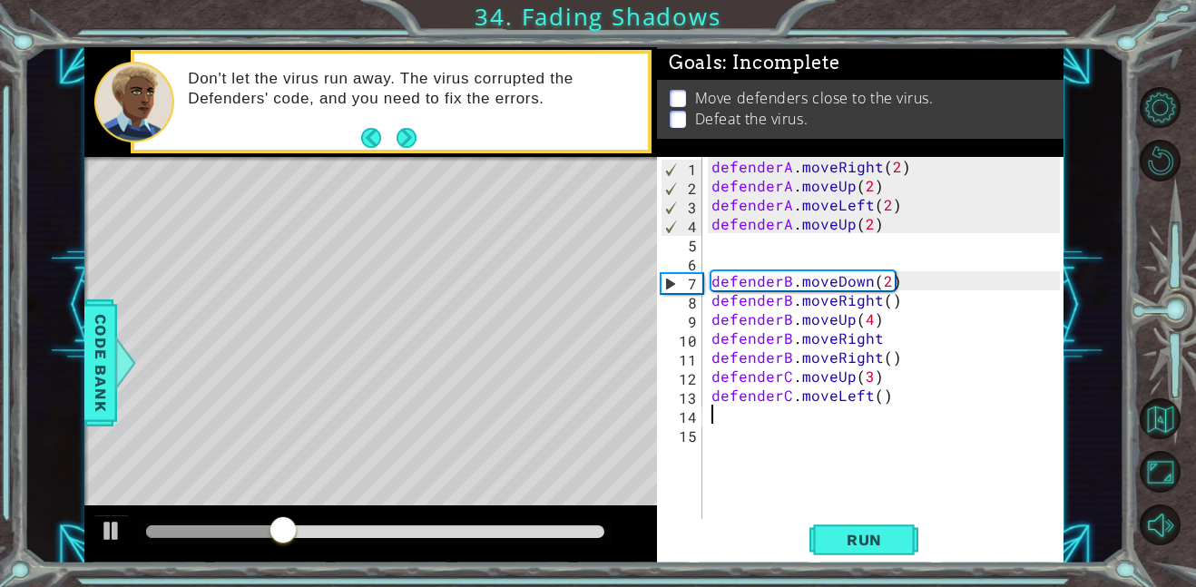
click at [713, 422] on div "defenderA . moveRight ( 2 ) defenderA . moveUp ( 2 ) defenderA . moveLeft ( 2 )…" at bounding box center [888, 357] width 361 height 400
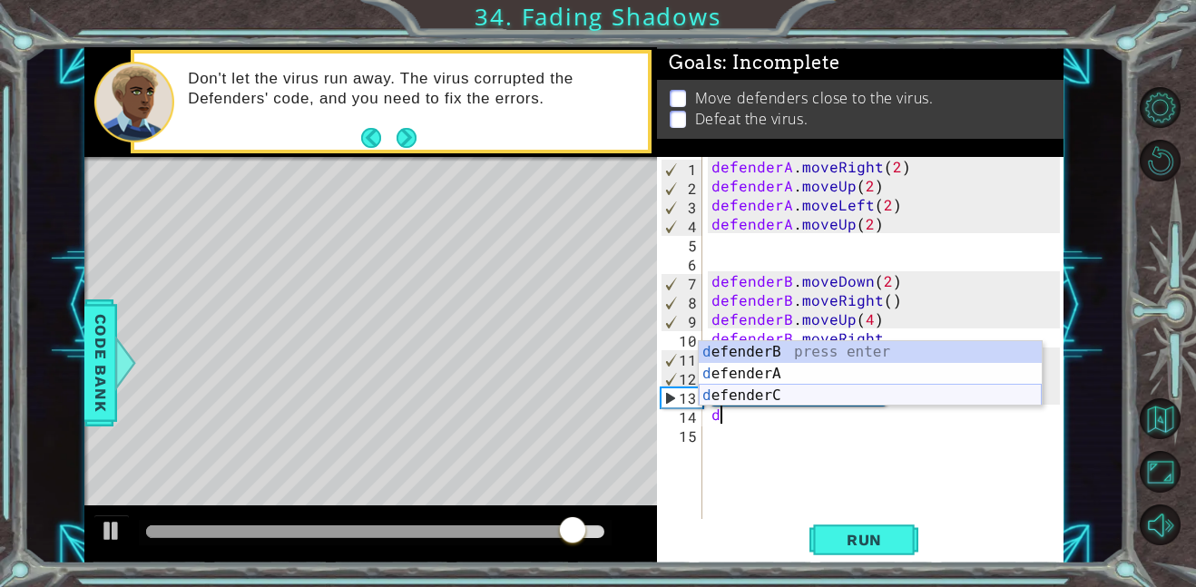
click at [753, 395] on div "d efenderB press enter d efenderA press enter d efenderC press enter" at bounding box center [870, 395] width 343 height 109
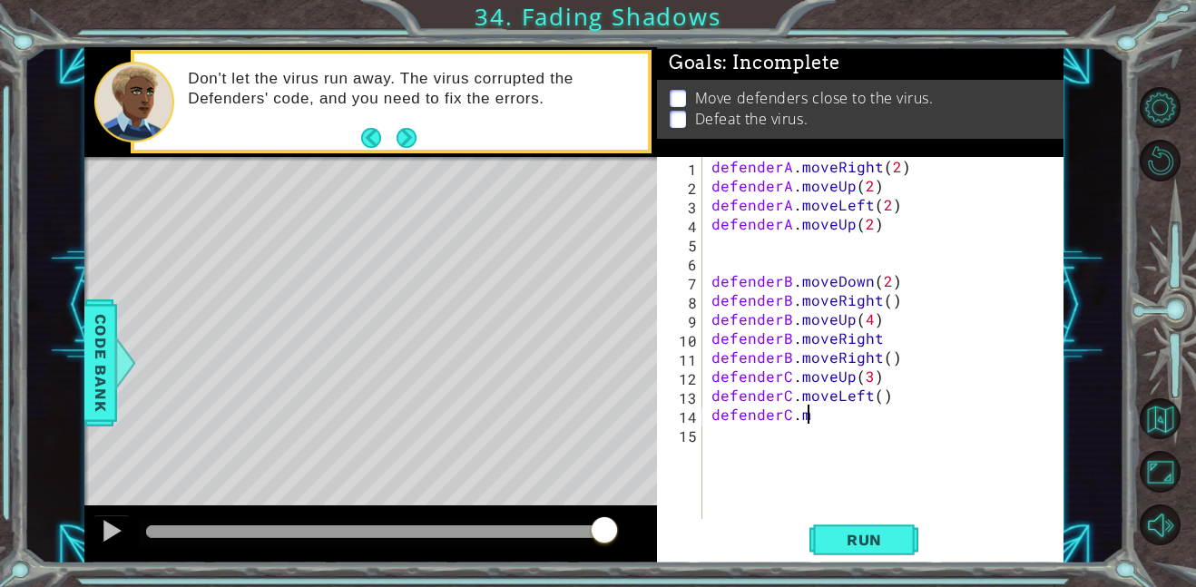
scroll to position [0, 5]
type textarea "defenderC.move"
type textarea "defenderC.moveDown()"
click at [903, 545] on button "Run" at bounding box center [863, 539] width 109 height 41
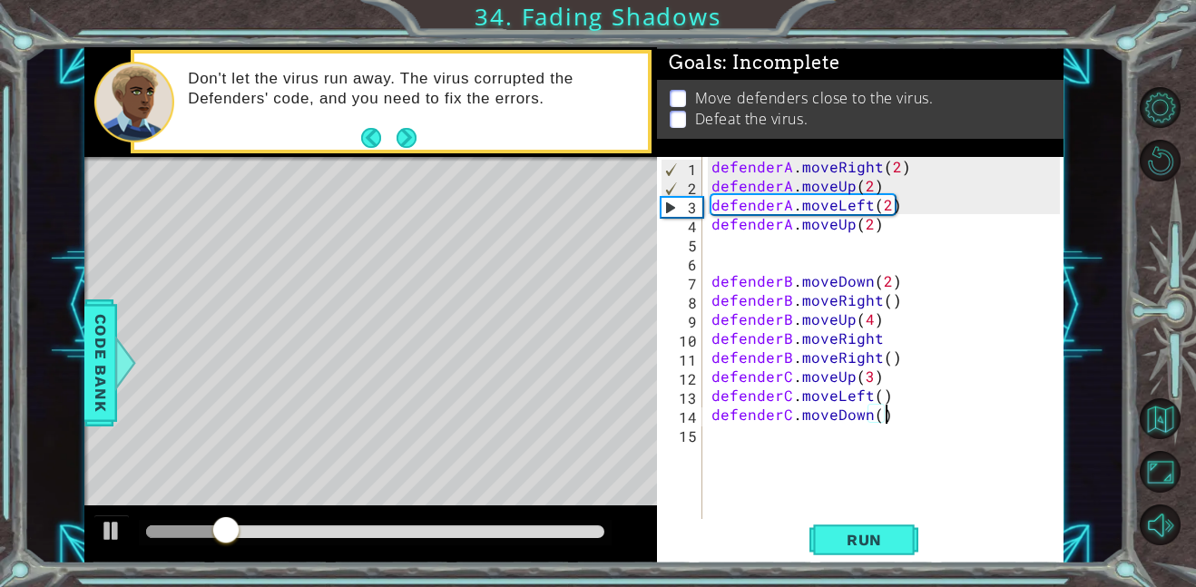
click at [709, 434] on div "defenderA . moveRight ( 2 ) defenderA . moveUp ( 2 ) defenderA . moveLeft ( 2 )…" at bounding box center [888, 357] width 361 height 400
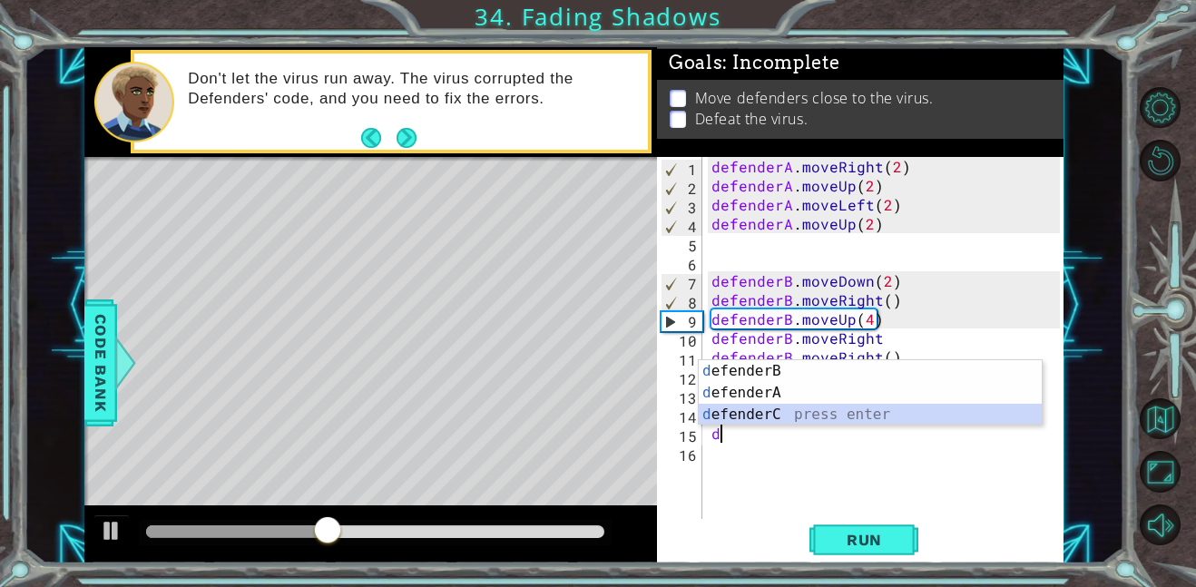
click at [761, 415] on div "d efenderB press enter d efenderA press enter d efenderC press enter" at bounding box center [870, 414] width 343 height 109
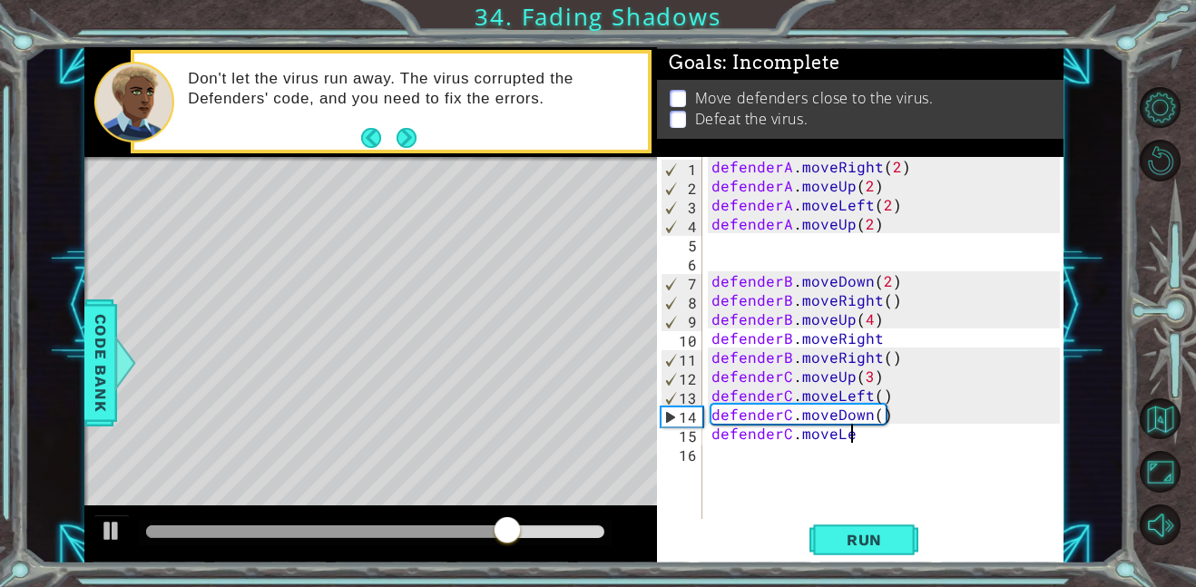
scroll to position [0, 8]
type textarea "defenderC.moveLeft"
click at [901, 517] on div "defenderA . moveRight ( 2 ) defenderA . moveUp ( 2 ) defenderA . moveLeft ( 2 )…" at bounding box center [888, 357] width 361 height 400
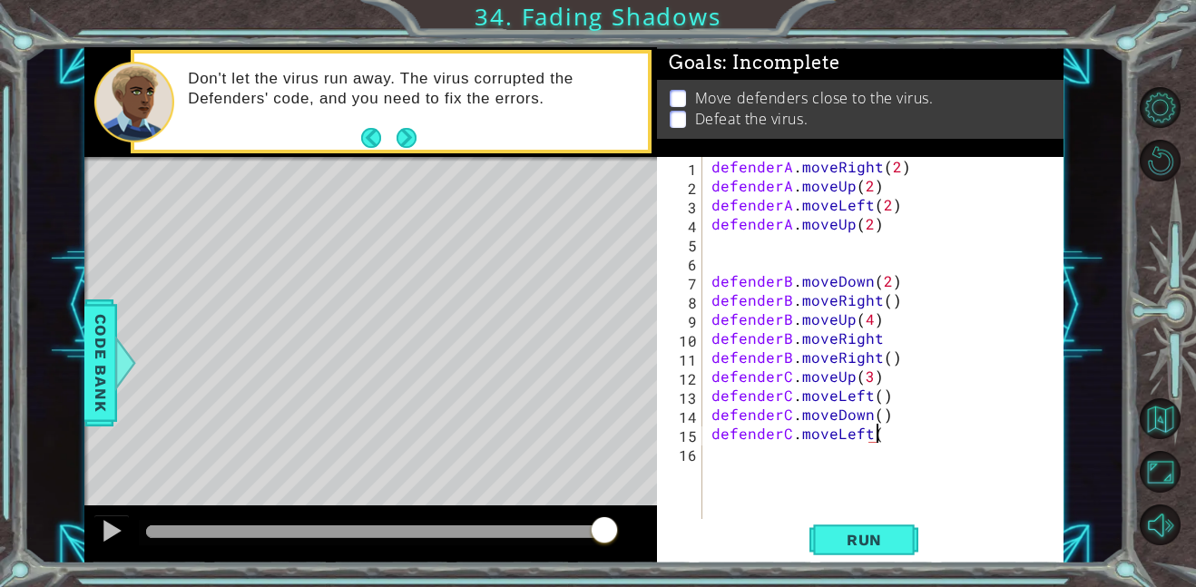
scroll to position [0, 10]
type textarea "defenderC.moveLeft()"
click at [878, 532] on span "Run" at bounding box center [864, 540] width 72 height 18
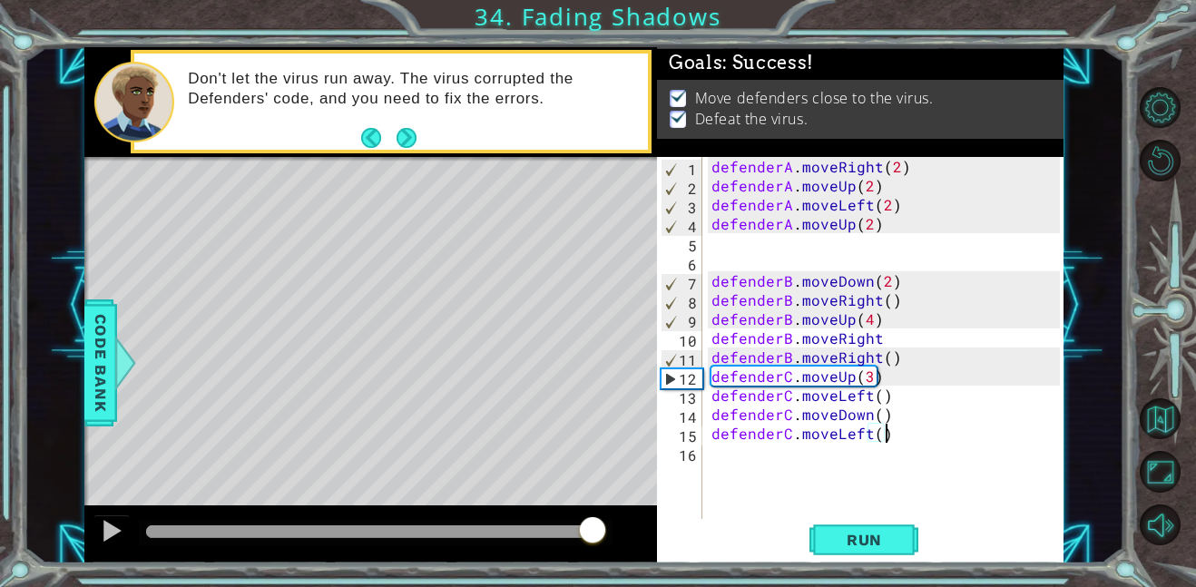
click at [593, 528] on div at bounding box center [375, 531] width 458 height 13
